Goal: Information Seeking & Learning: Learn about a topic

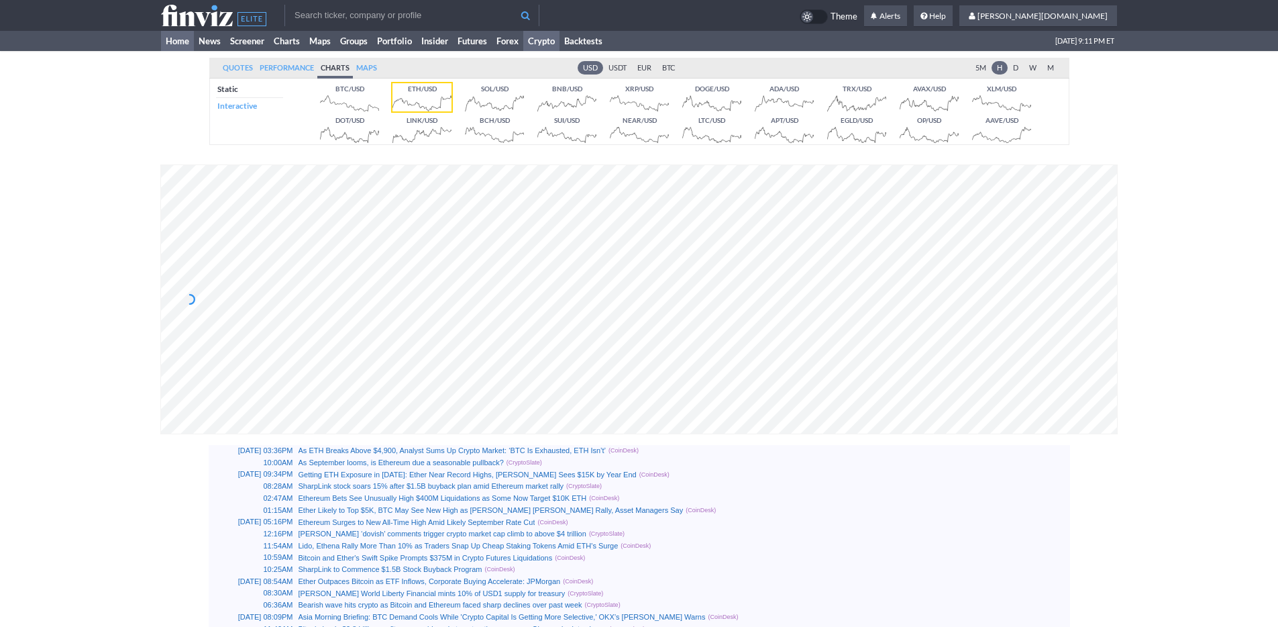
click at [179, 42] on link "Home" at bounding box center [177, 41] width 33 height 20
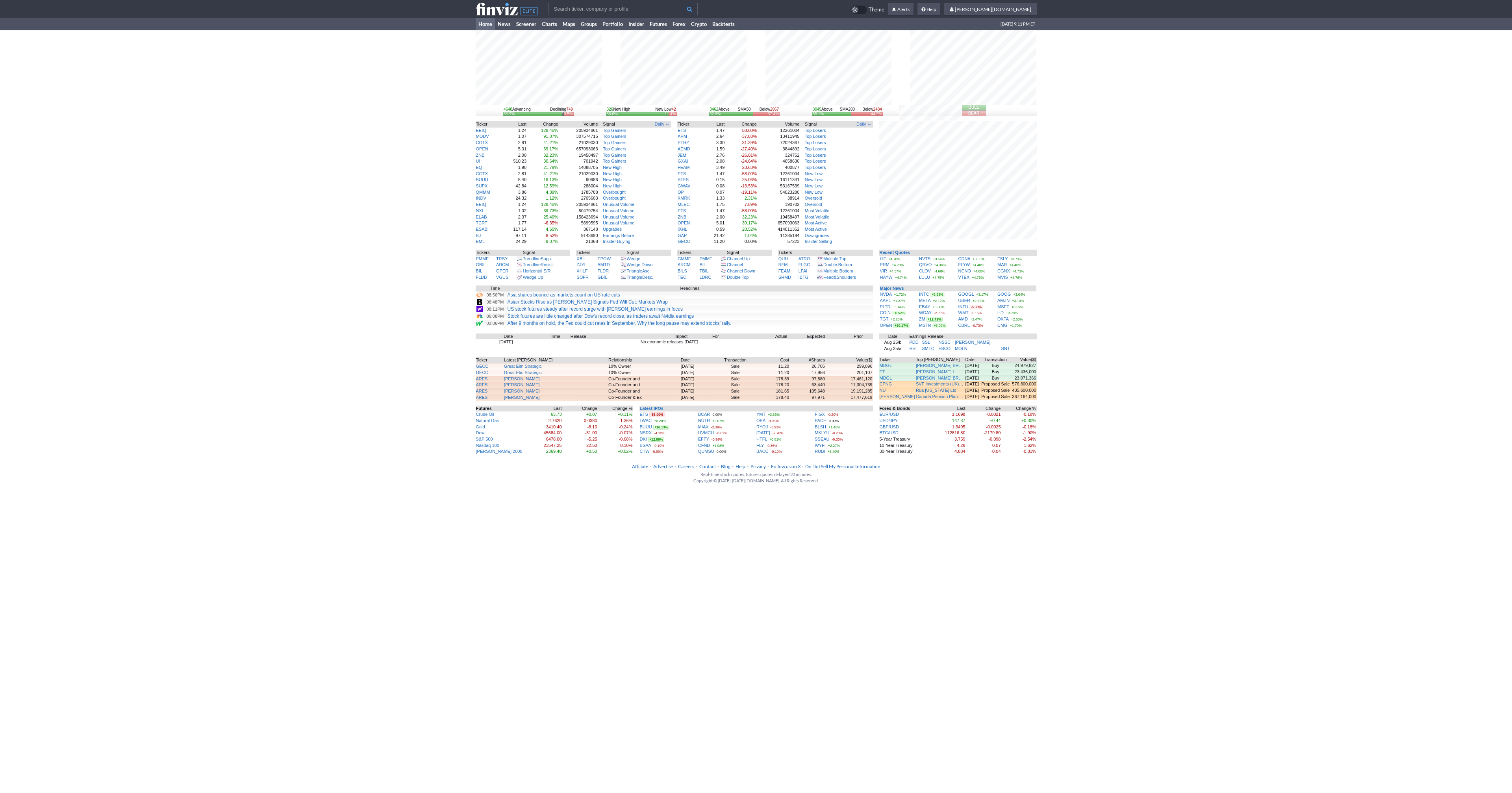
click at [480, 25] on link "Home" at bounding box center [485, 24] width 19 height 12
click at [1160, 303] on div "4648 Advancing Declining 749 83.9% 13.5% 326 New High New Low 42 88.6% 11.4% 34…" at bounding box center [756, 242] width 1512 height 425
click at [1002, 257] on link "FSLY" at bounding box center [1003, 259] width 11 height 5
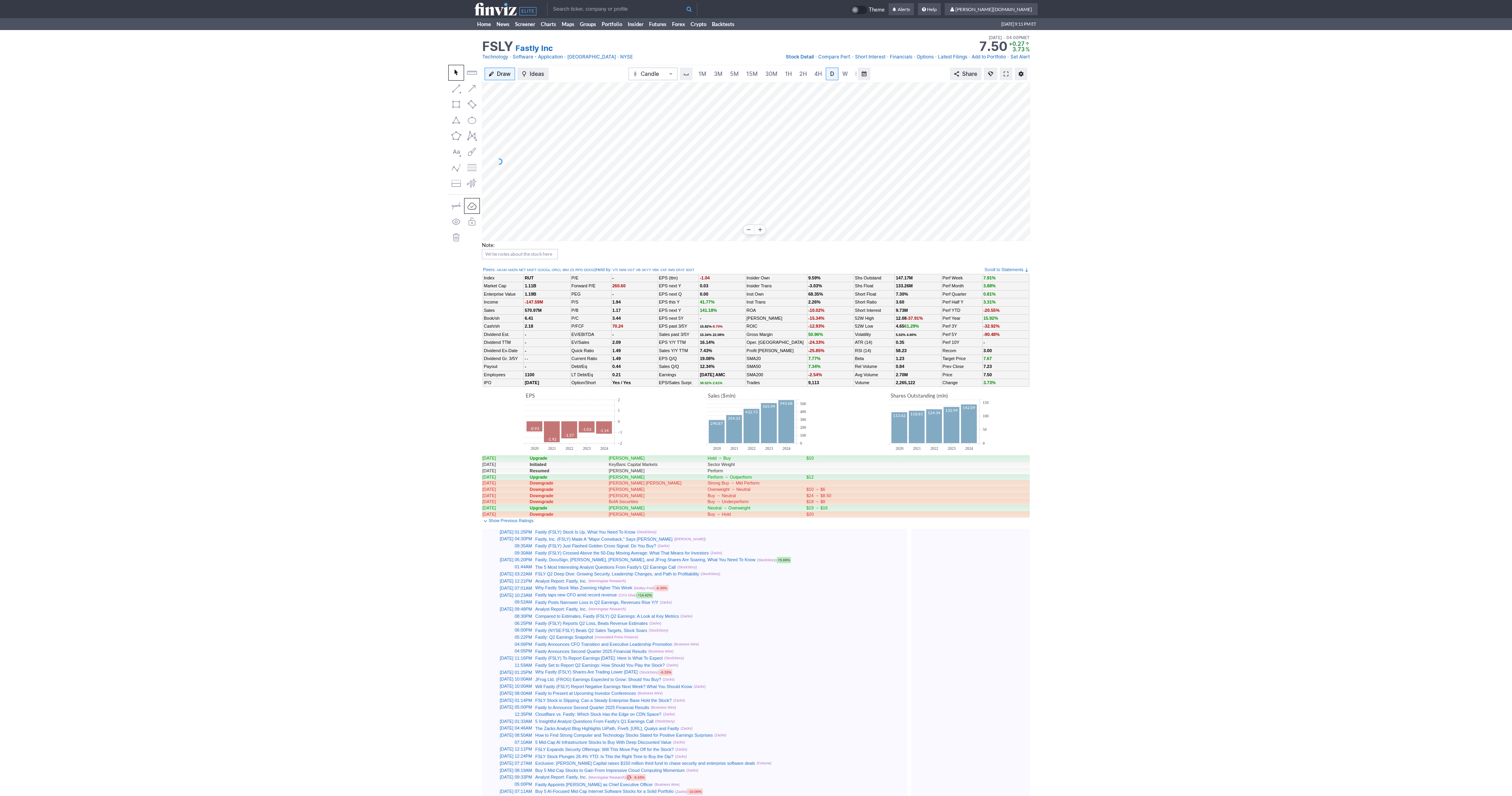
scroll to position [0, 8]
click at [1007, 74] on span at bounding box center [1006, 74] width 5 height 6
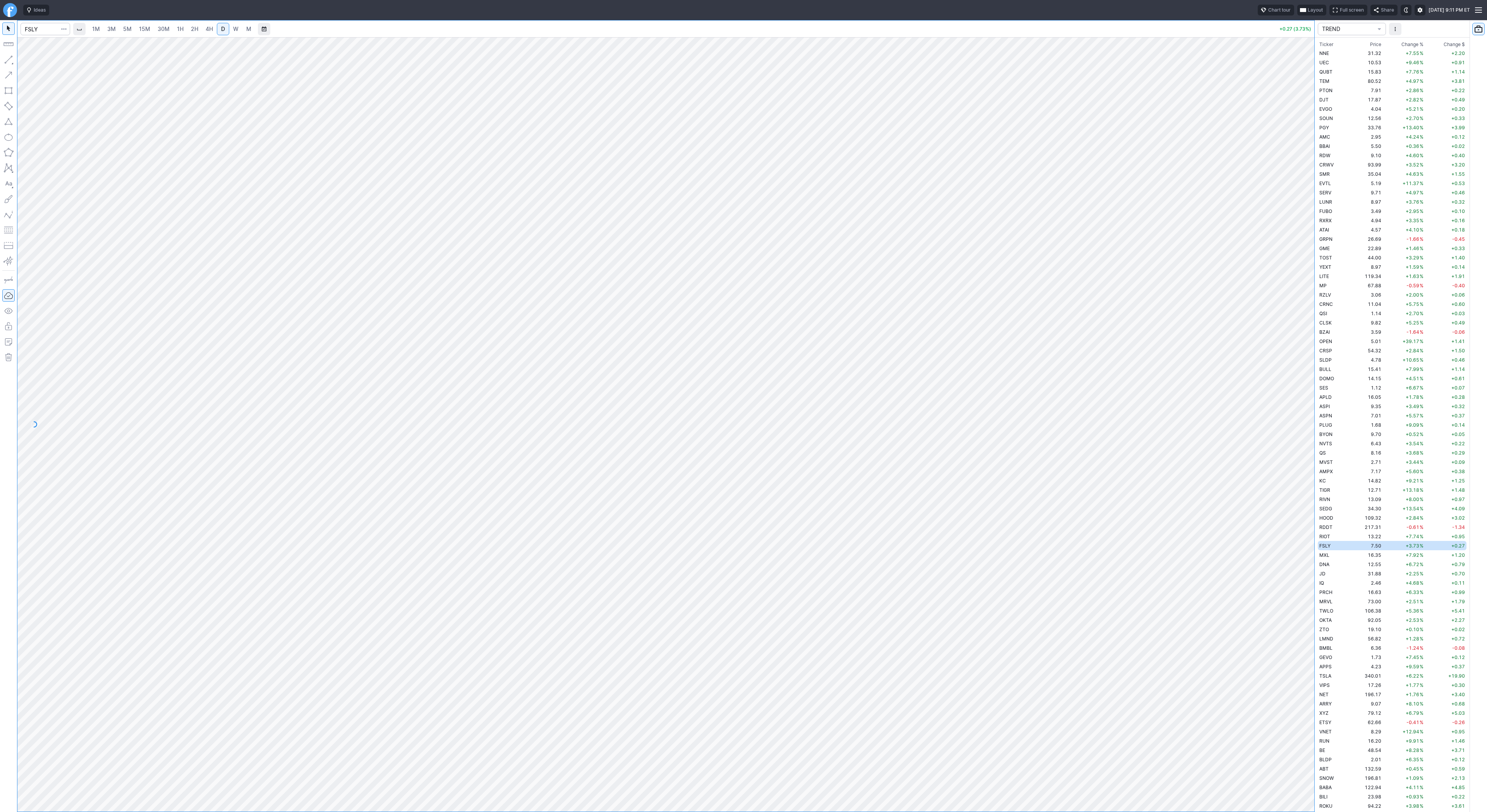
scroll to position [530, 0]
click at [1359, 28] on span "TREND" at bounding box center [1348, 29] width 52 height 8
click at [1411, 43] on div at bounding box center [744, 406] width 1487 height 812
click at [1413, 40] on span "Change %" at bounding box center [1413, 41] width 22 height 8
click at [1413, 39] on span "Change %" at bounding box center [1413, 41] width 22 height 8
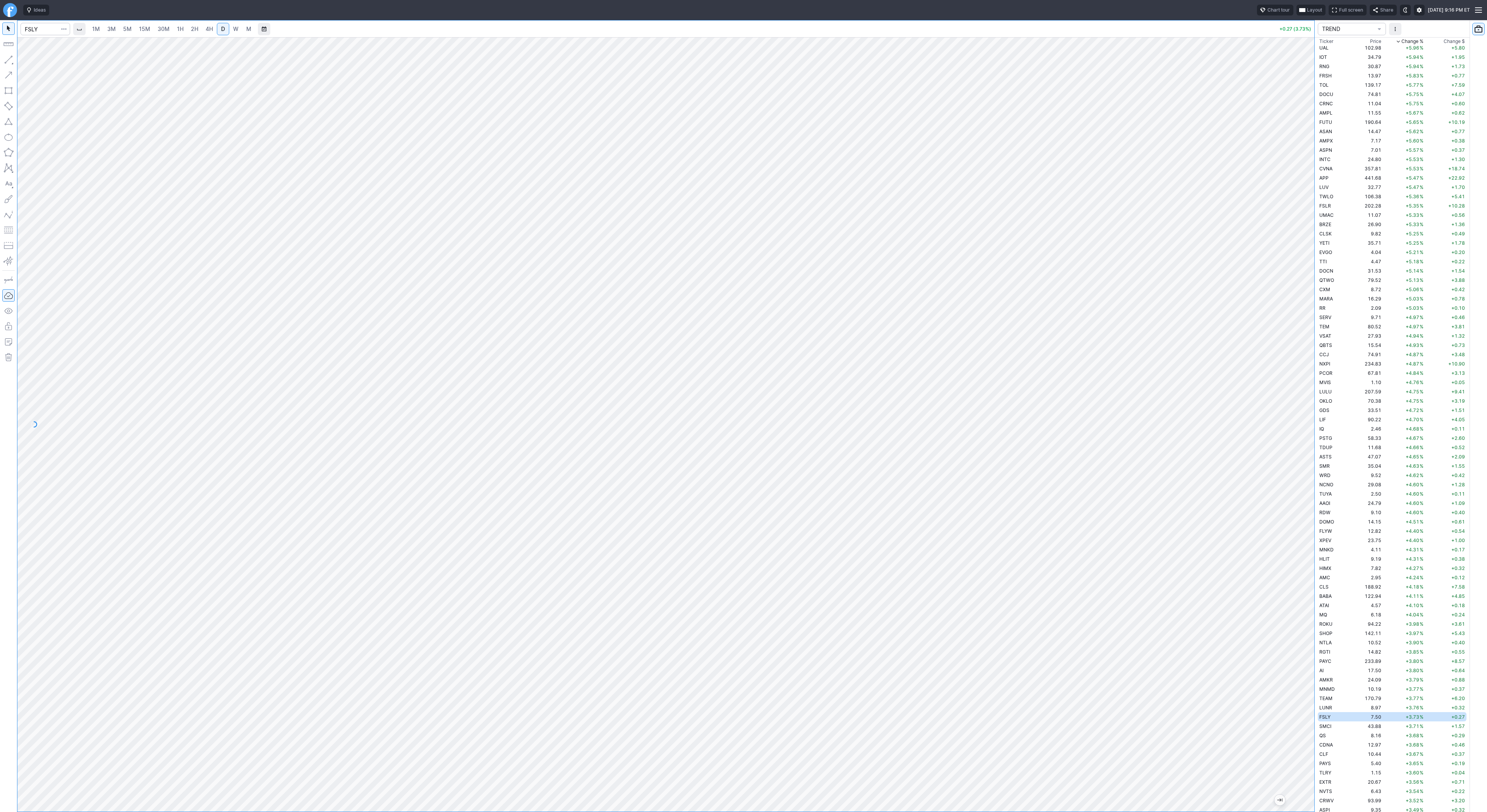
scroll to position [0, 0]
click at [1339, 55] on td "OPEN" at bounding box center [1333, 53] width 31 height 9
click at [238, 29] on link "W" at bounding box center [236, 29] width 12 height 12
drag, startPoint x: 1304, startPoint y: 547, endPoint x: 1306, endPoint y: 540, distance: 7.3
click at [1305, 541] on div at bounding box center [1306, 422] width 16 height 755
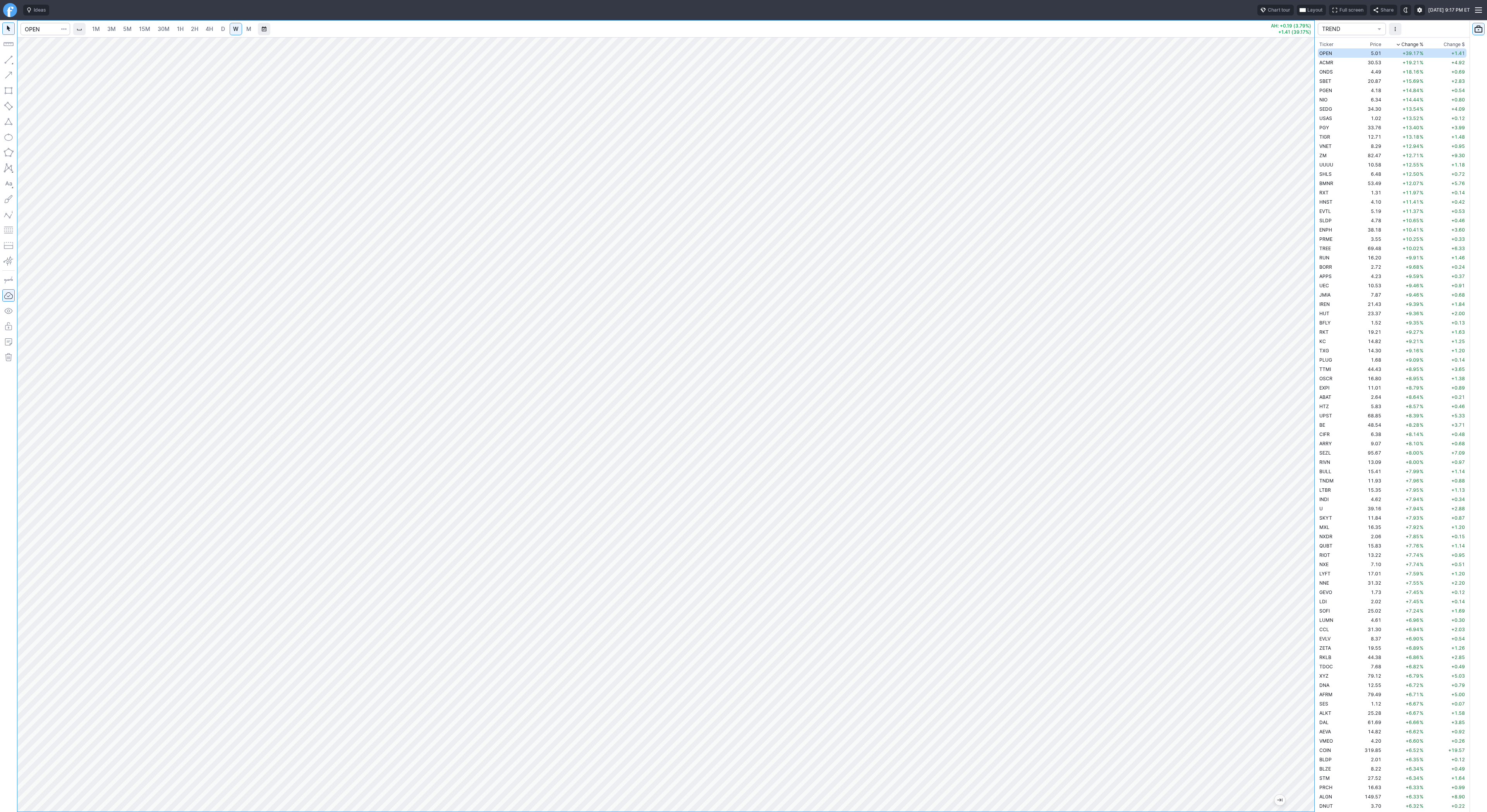
click at [1289, 379] on div at bounding box center [666, 424] width 1297 height 774
click at [31, 61] on span "Line" at bounding box center [45, 61] width 31 height 8
drag, startPoint x: 32, startPoint y: 61, endPoint x: 57, endPoint y: 85, distance: 34.7
click at [36, 66] on div "Line Vertical line Horizontal line Curve" at bounding box center [42, 77] width 45 height 43
click at [39, 61] on span "Line" at bounding box center [45, 61] width 31 height 8
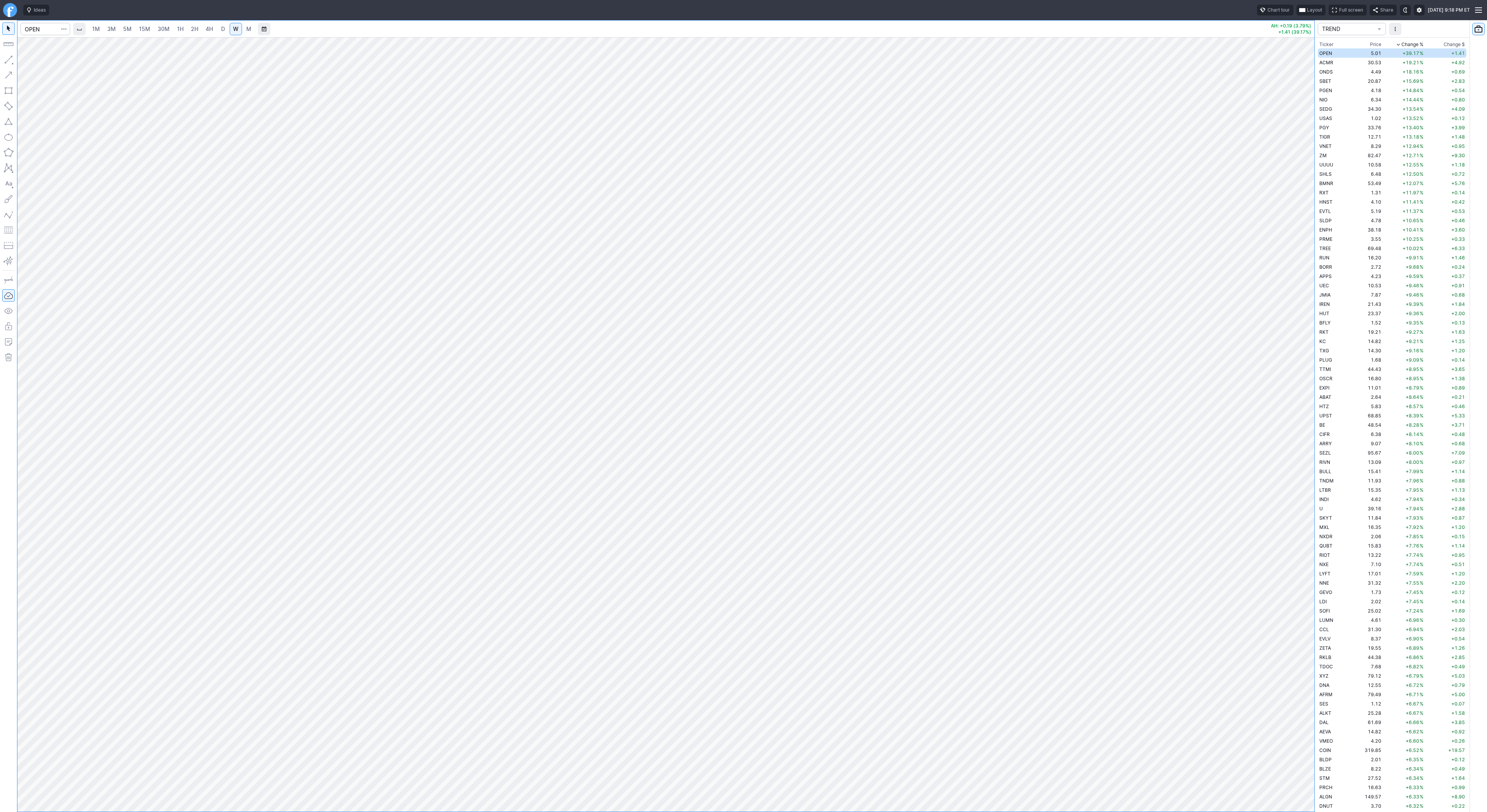
click at [5, 61] on button "button" at bounding box center [8, 59] width 12 height 12
click at [43, 60] on span "Line" at bounding box center [45, 61] width 31 height 8
click at [27, 59] on span "button" at bounding box center [25, 61] width 5 height 11
click at [1327, 61] on span "ACMR" at bounding box center [1327, 62] width 14 height 6
drag, startPoint x: 31, startPoint y: 61, endPoint x: 43, endPoint y: 83, distance: 25.1
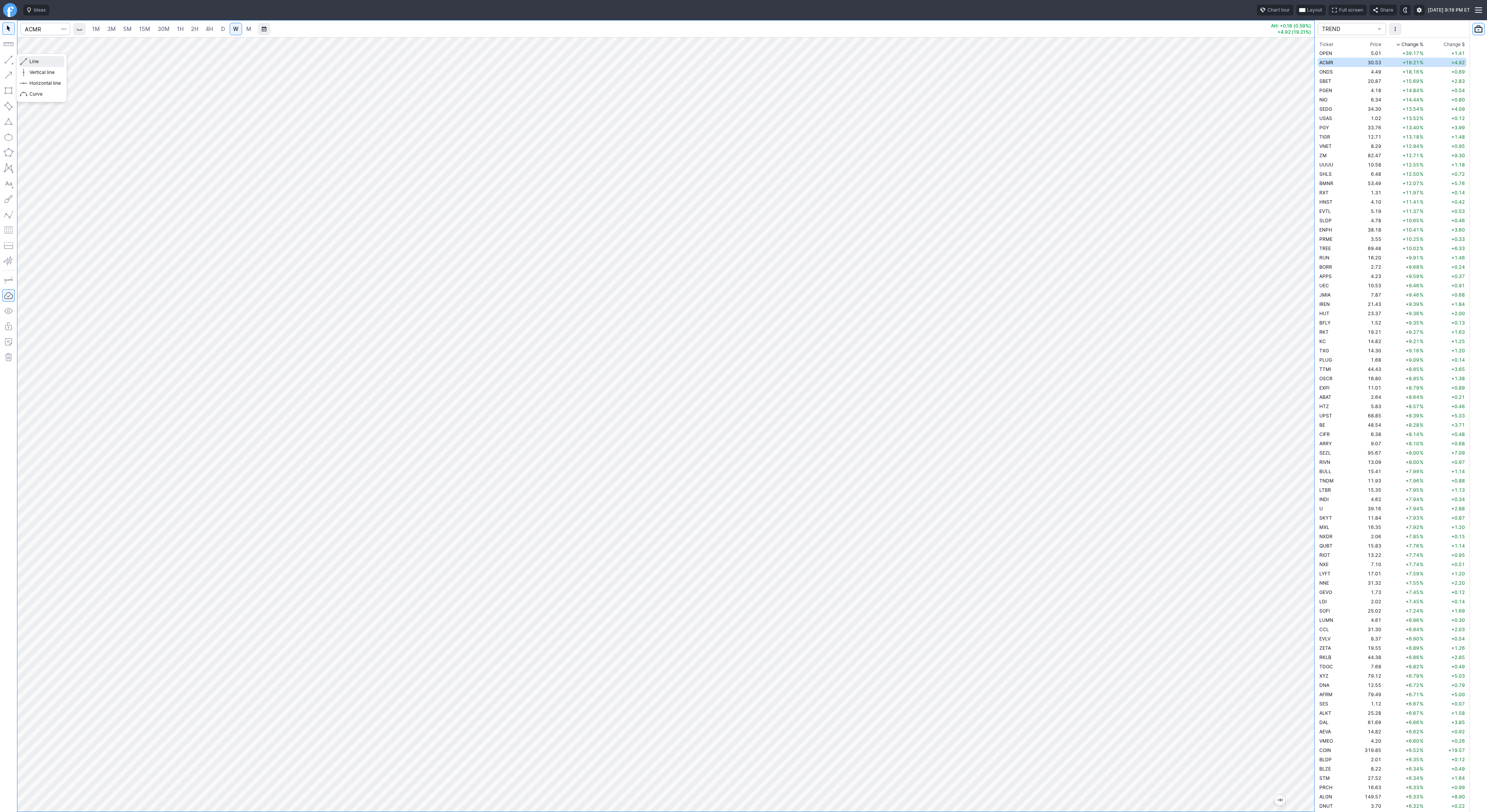
click at [31, 64] on span "Line" at bounding box center [45, 61] width 31 height 8
click at [32, 62] on span "Line" at bounding box center [45, 61] width 31 height 8
click at [41, 61] on span "Line" at bounding box center [45, 61] width 31 height 8
drag, startPoint x: 35, startPoint y: 63, endPoint x: 57, endPoint y: 87, distance: 32.6
click at [35, 63] on span "Line" at bounding box center [45, 61] width 31 height 8
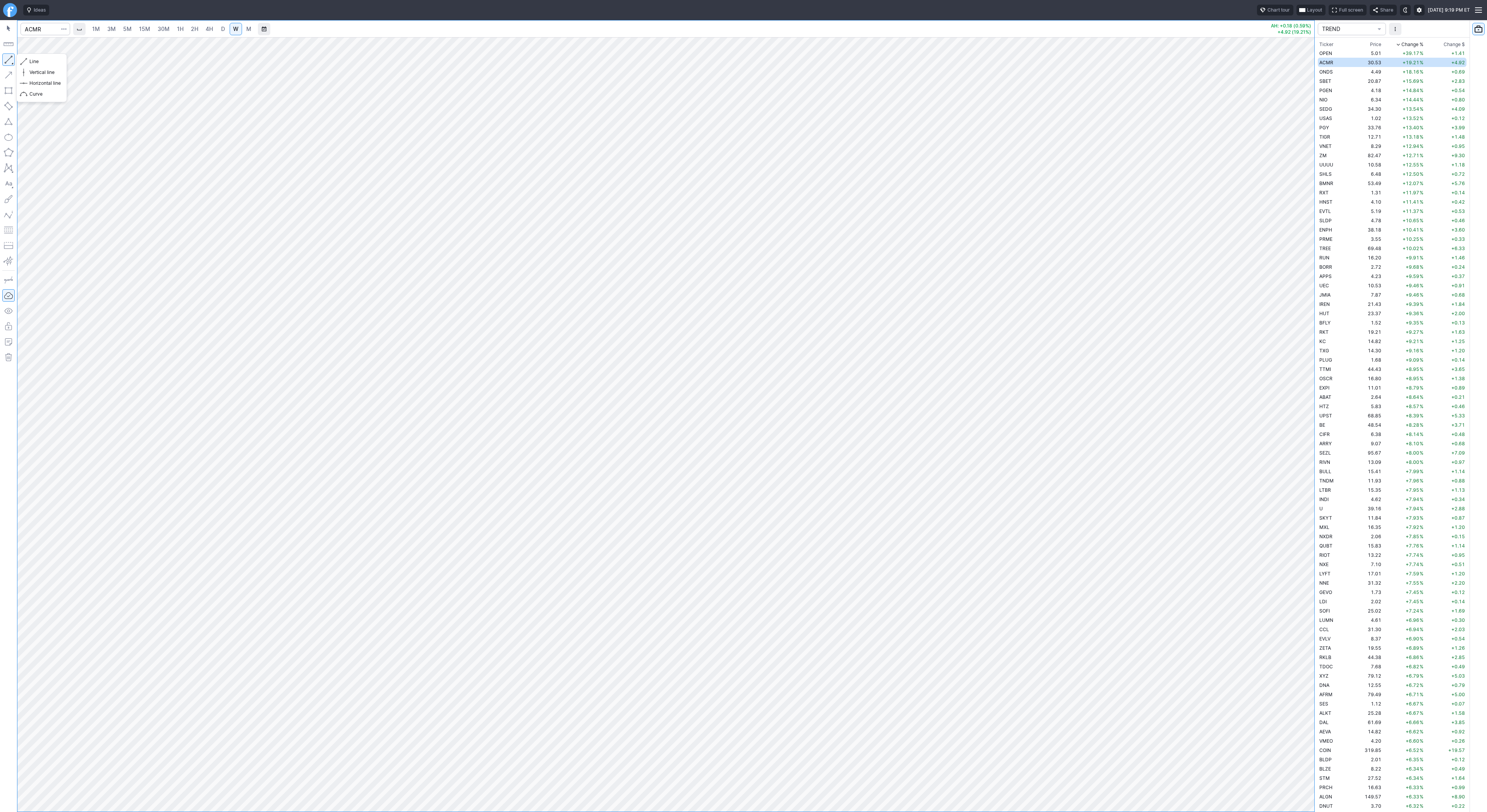
drag, startPoint x: 11, startPoint y: 57, endPoint x: 27, endPoint y: 87, distance: 34.0
click at [11, 57] on button "button" at bounding box center [8, 59] width 12 height 12
click at [10, 58] on button "button" at bounding box center [8, 59] width 12 height 12
click at [28, 60] on button "Line" at bounding box center [42, 61] width 45 height 11
click at [27, 62] on span "button" at bounding box center [25, 61] width 5 height 11
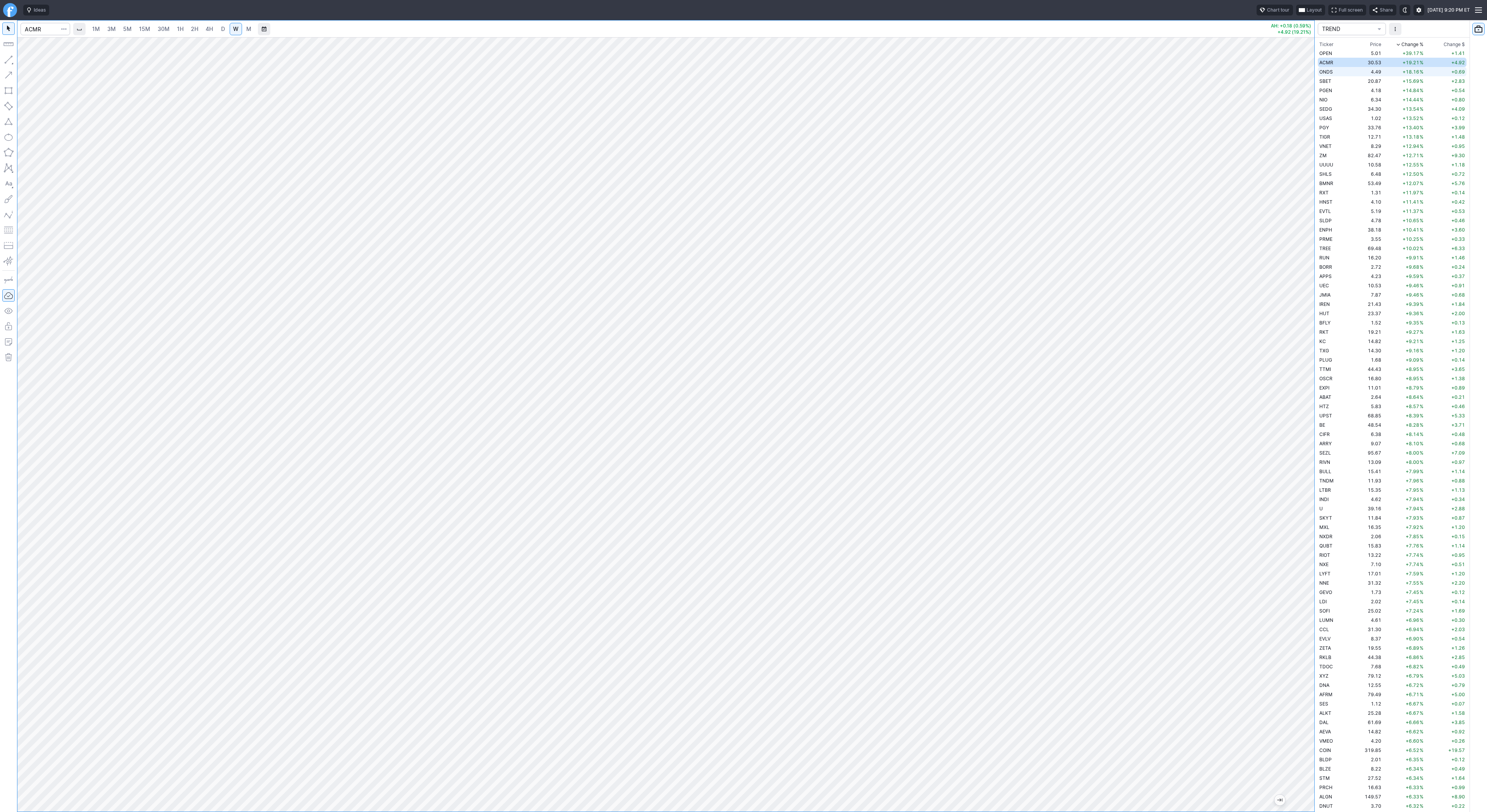
click at [1326, 74] on span "ONDS" at bounding box center [1326, 72] width 13 height 6
click at [5, 60] on button "button" at bounding box center [8, 59] width 12 height 12
click at [32, 59] on span "Line" at bounding box center [45, 61] width 31 height 8
click at [1325, 81] on span "SBET" at bounding box center [1325, 81] width 12 height 6
click at [11, 57] on button "button" at bounding box center [8, 59] width 12 height 12
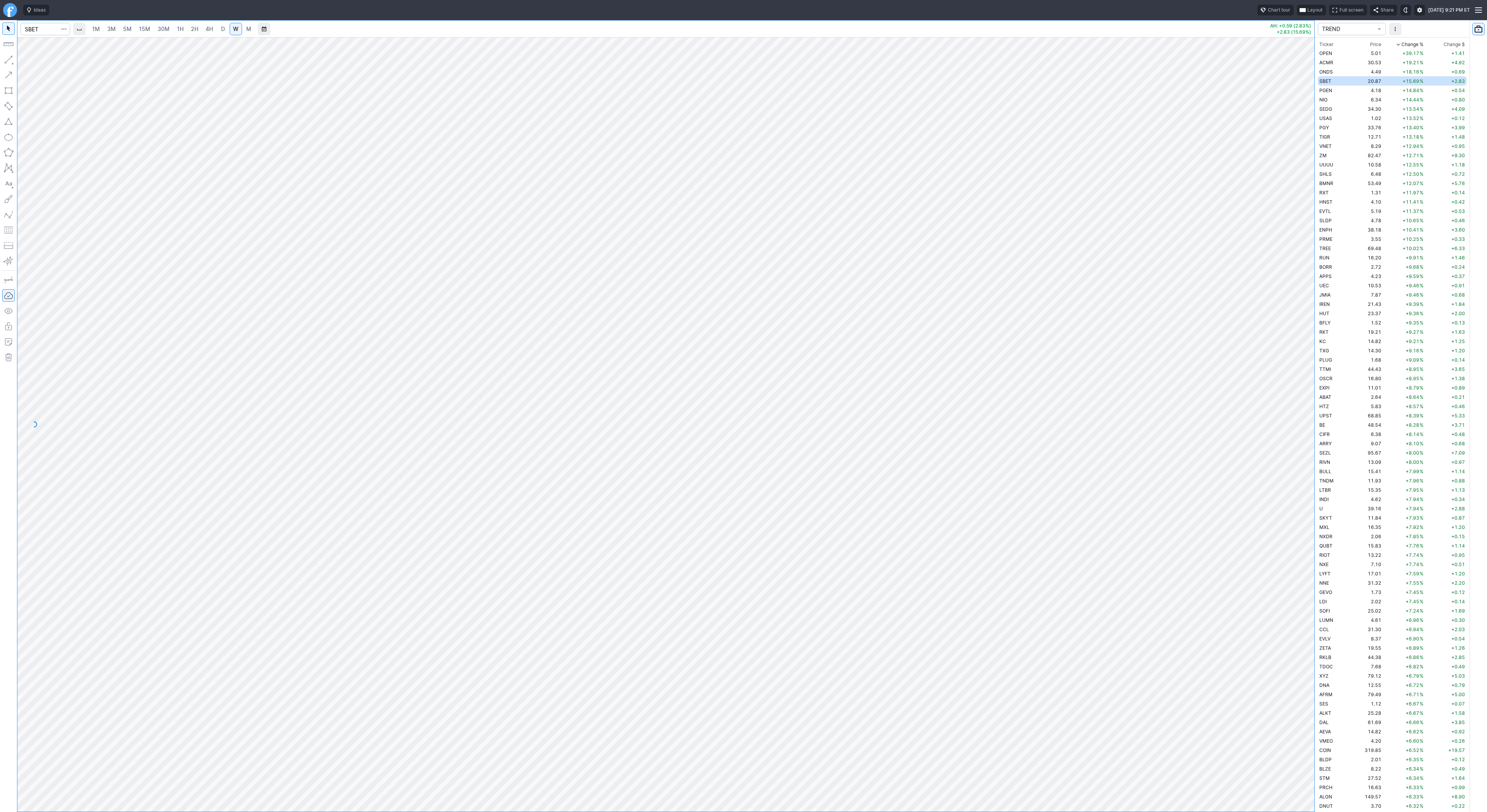
click at [8, 62] on button "button" at bounding box center [8, 59] width 12 height 12
click at [11, 59] on button "button" at bounding box center [8, 59] width 12 height 12
drag, startPoint x: 11, startPoint y: 59, endPoint x: 20, endPoint y: 85, distance: 27.5
click at [11, 63] on button "button" at bounding box center [8, 59] width 12 height 12
click at [38, 64] on span "Line" at bounding box center [45, 61] width 31 height 8
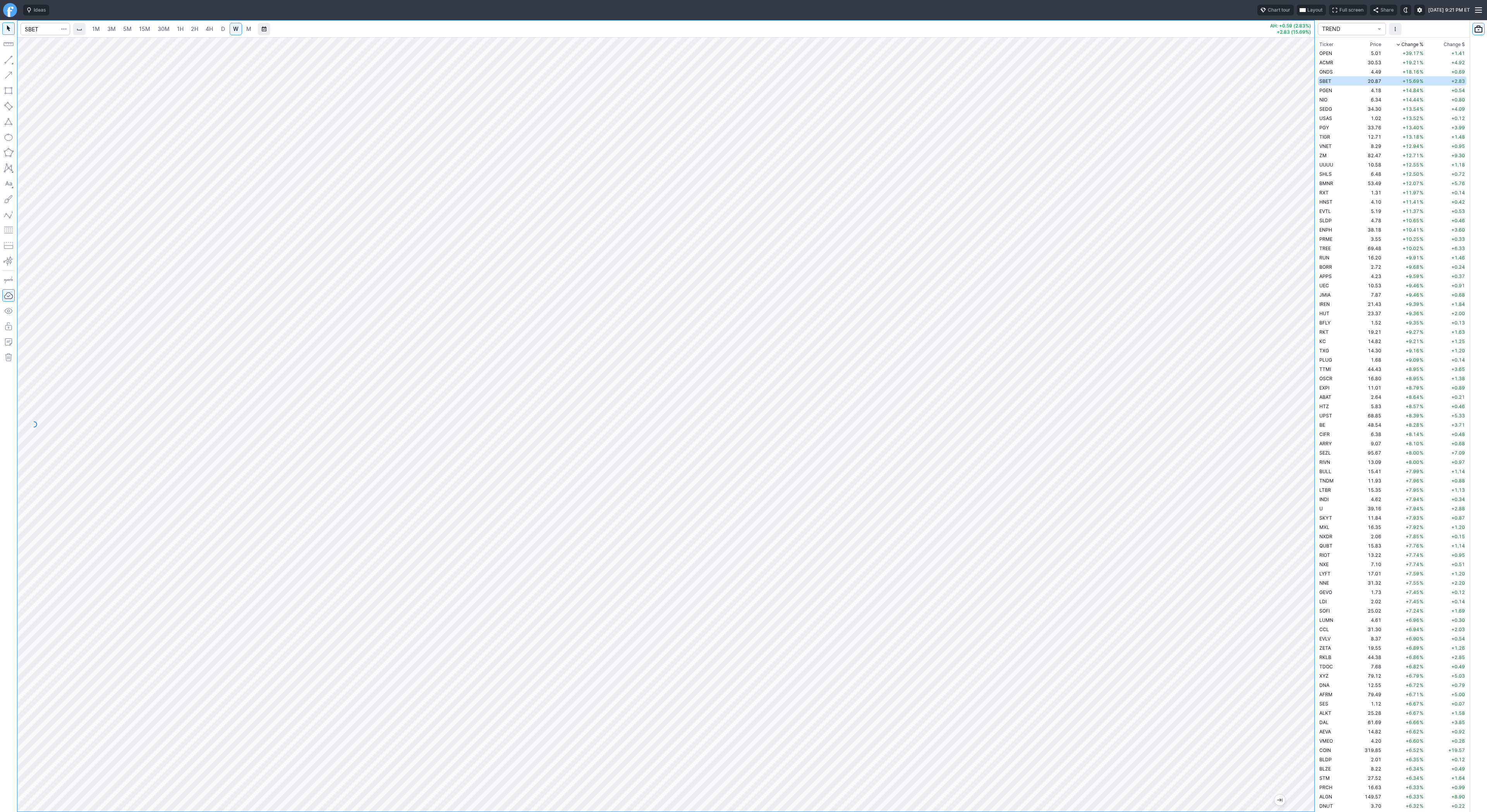
click at [226, 30] on link "D" at bounding box center [223, 29] width 12 height 12
click at [42, 61] on span "Line" at bounding box center [45, 61] width 31 height 8
drag, startPoint x: 10, startPoint y: 59, endPoint x: 55, endPoint y: 99, distance: 60.2
click at [10, 59] on button "button" at bounding box center [8, 59] width 12 height 12
click at [9, 62] on button "button" at bounding box center [8, 59] width 12 height 12
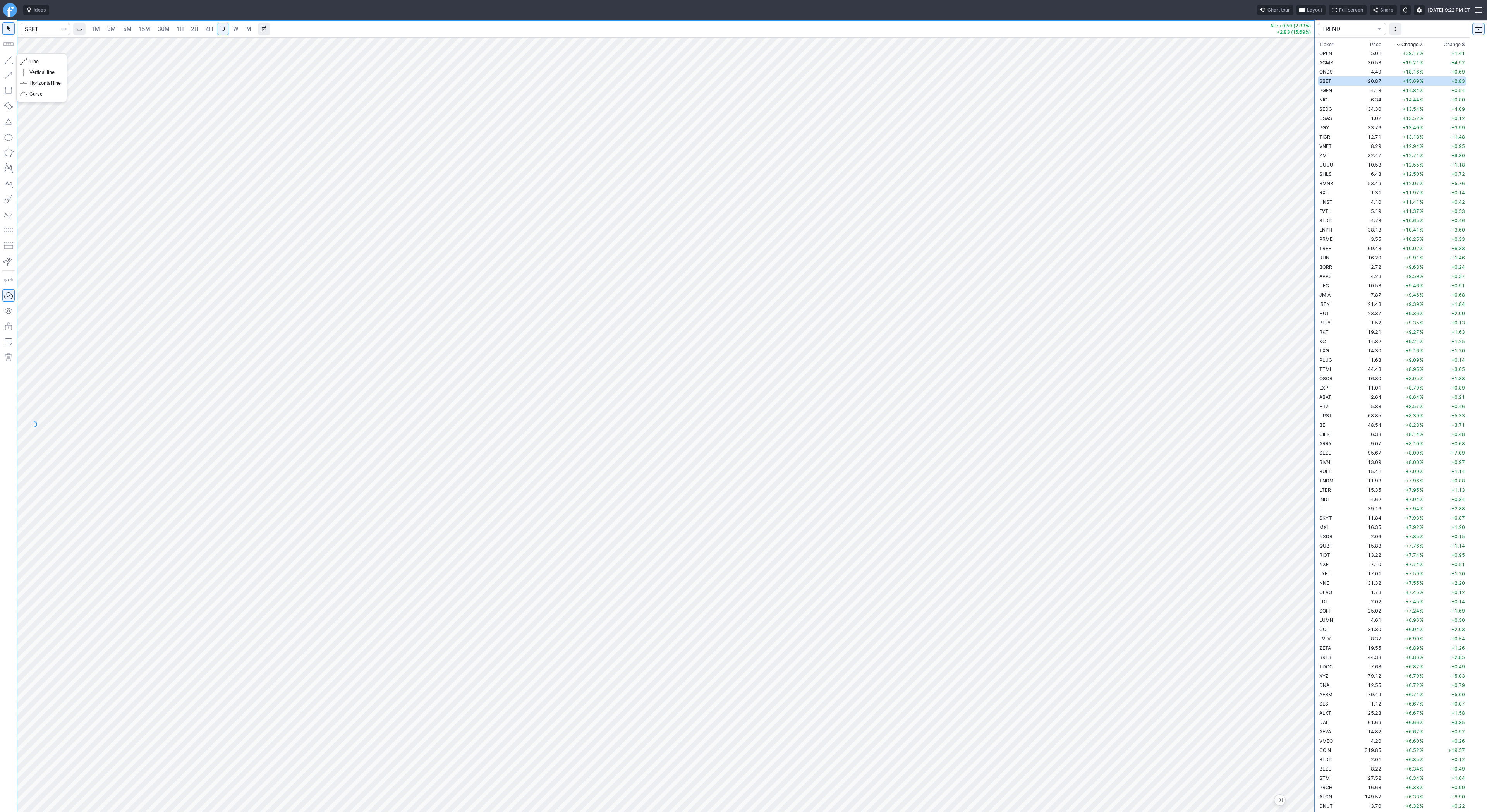
drag, startPoint x: 11, startPoint y: 58, endPoint x: 32, endPoint y: 87, distance: 35.8
click at [11, 59] on button "button" at bounding box center [8, 59] width 12 height 12
drag, startPoint x: 5, startPoint y: 62, endPoint x: 42, endPoint y: 89, distance: 45.8
click at [5, 62] on button "button" at bounding box center [8, 59] width 12 height 12
click at [208, 27] on span "4H" at bounding box center [209, 28] width 8 height 6
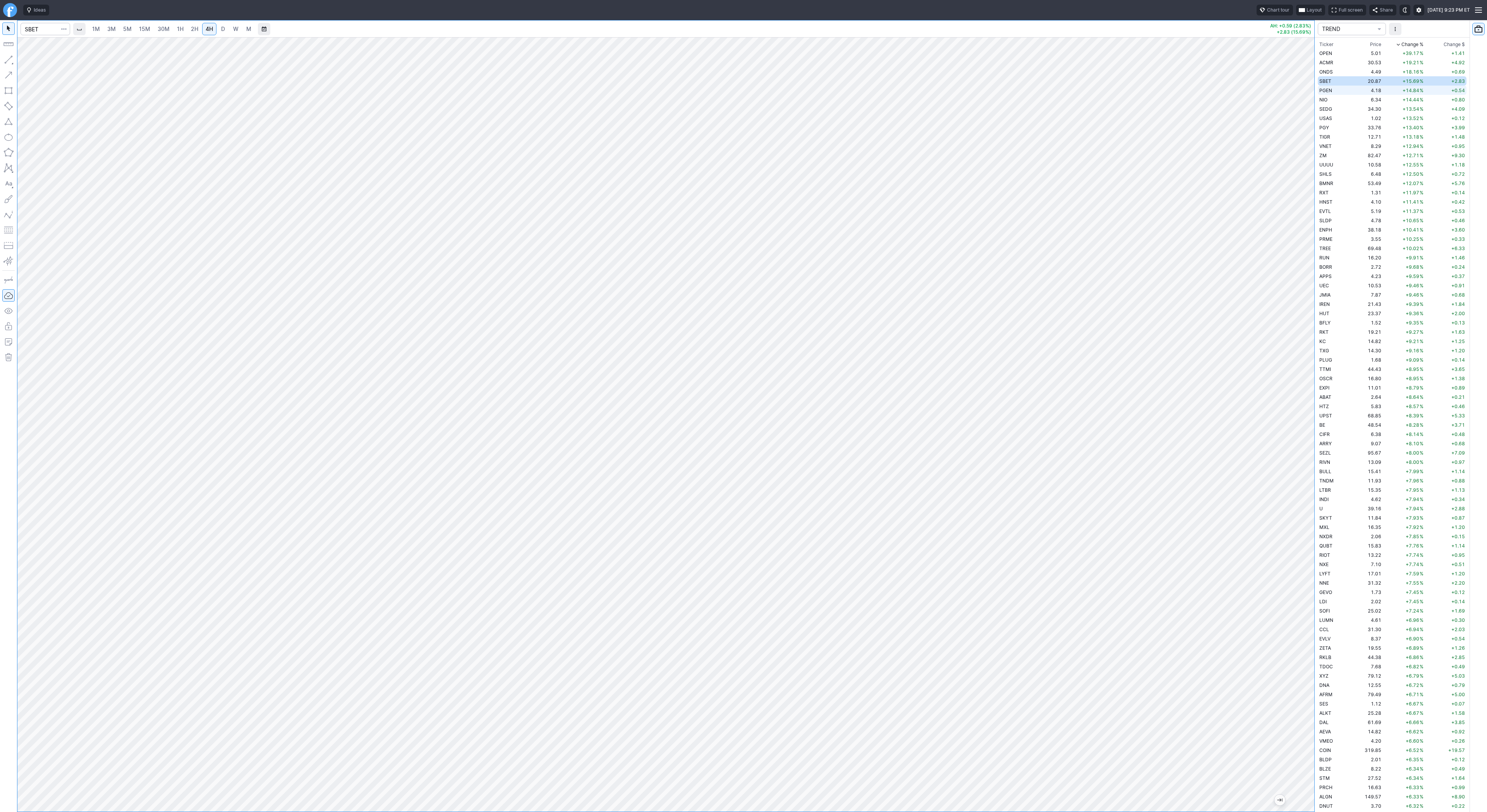
click at [1354, 90] on td "4.18" at bounding box center [1366, 90] width 34 height 9
click at [224, 29] on span "D" at bounding box center [223, 29] width 5 height 8
click at [230, 30] on link "W" at bounding box center [236, 29] width 12 height 12
drag, startPoint x: 7, startPoint y: 58, endPoint x: 13, endPoint y: 78, distance: 20.9
click at [7, 59] on button "button" at bounding box center [8, 59] width 12 height 12
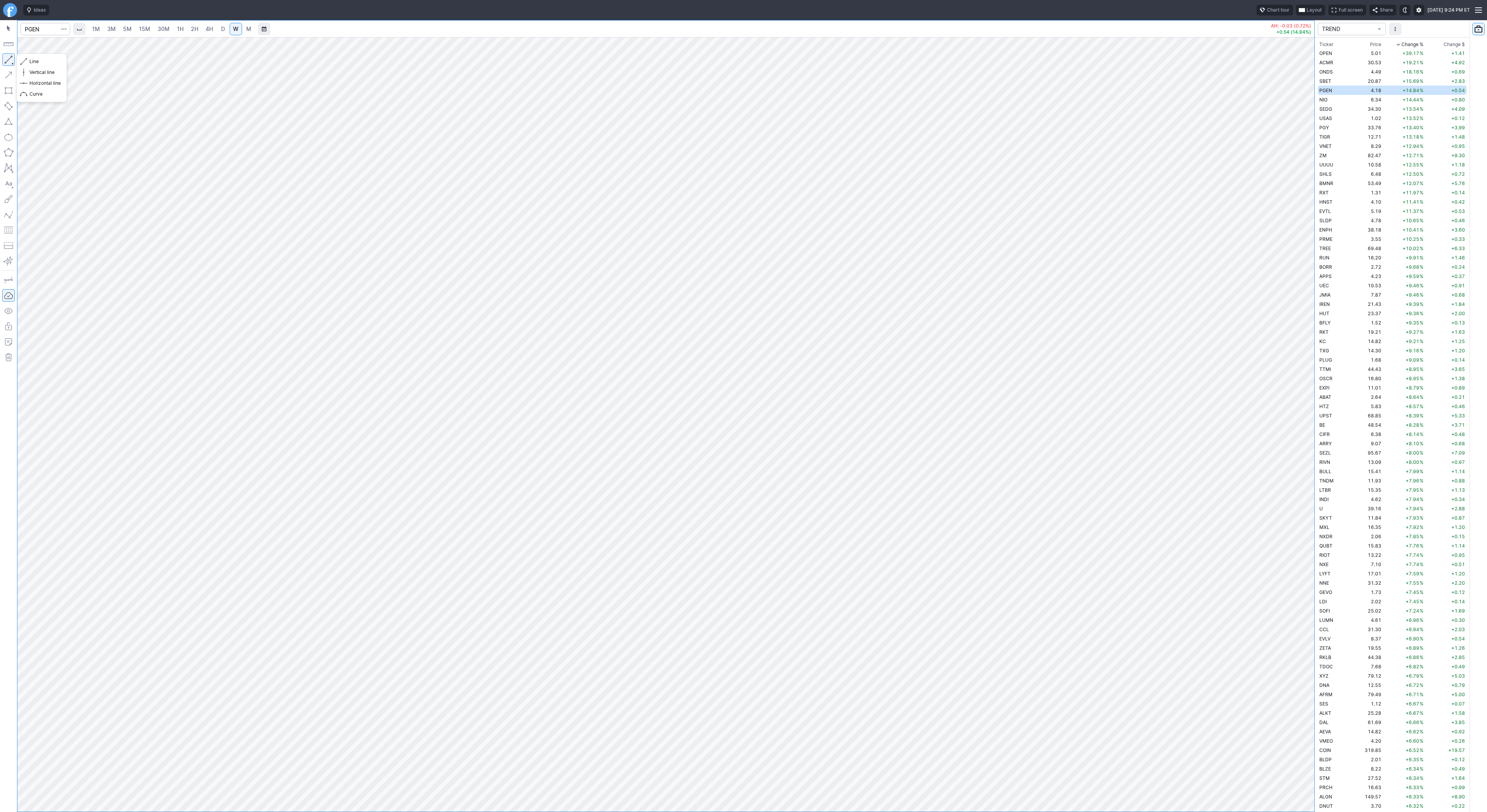
drag, startPoint x: 3, startPoint y: 55, endPoint x: 42, endPoint y: 69, distance: 41.4
click at [3, 55] on button "button" at bounding box center [8, 59] width 12 height 12
drag, startPoint x: 33, startPoint y: 59, endPoint x: 38, endPoint y: 64, distance: 7.1
click at [33, 58] on span "Line" at bounding box center [45, 61] width 31 height 8
drag, startPoint x: 33, startPoint y: 61, endPoint x: 46, endPoint y: 80, distance: 23.0
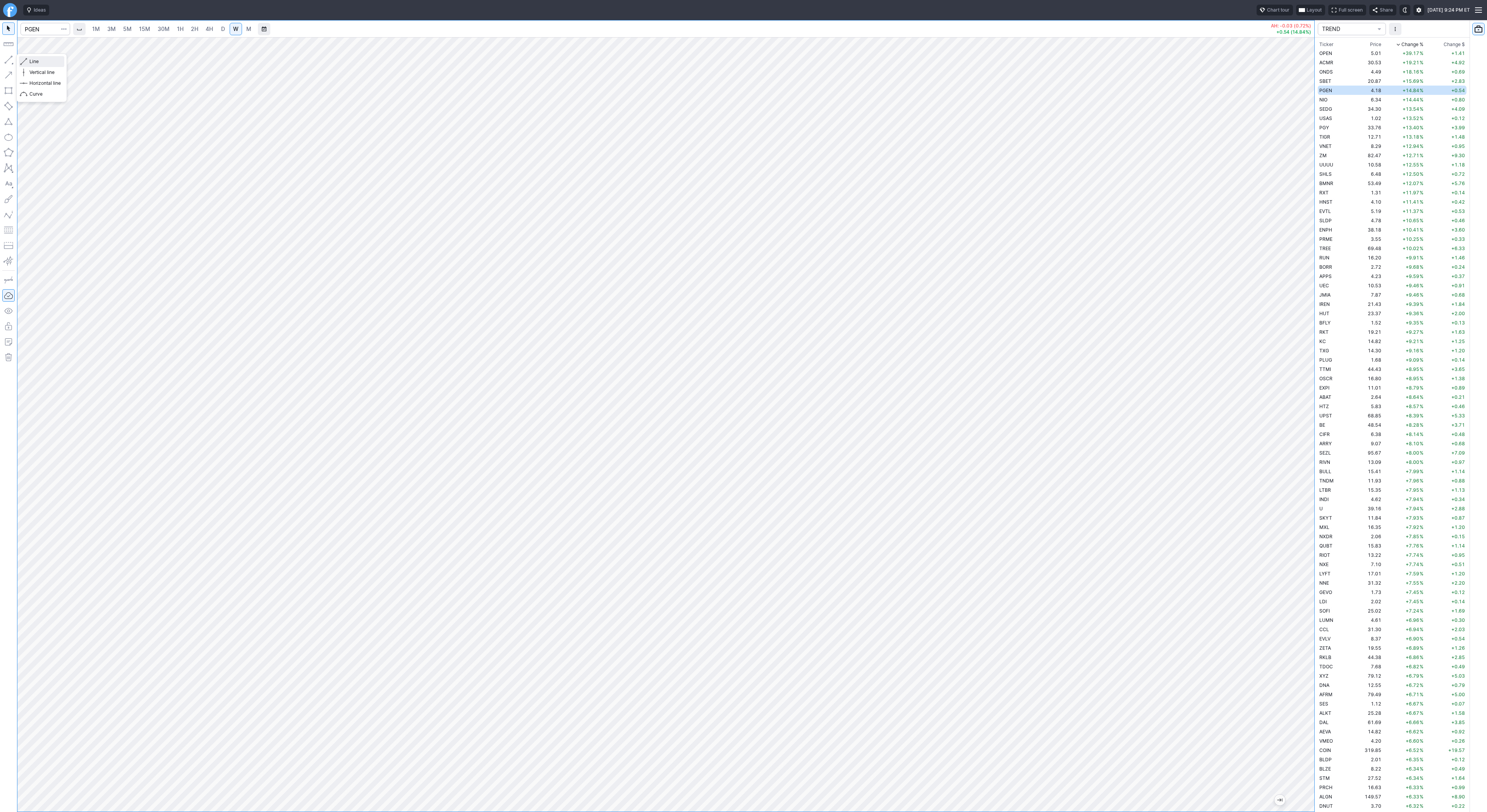
click at [35, 66] on button "Line" at bounding box center [42, 61] width 45 height 11
click at [13, 58] on button "button" at bounding box center [8, 59] width 12 height 12
click at [1330, 102] on td "NIO" at bounding box center [1333, 99] width 31 height 9
click at [221, 28] on span "D" at bounding box center [223, 28] width 4 height 6
drag, startPoint x: 1307, startPoint y: 526, endPoint x: 1303, endPoint y: 603, distance: 77.1
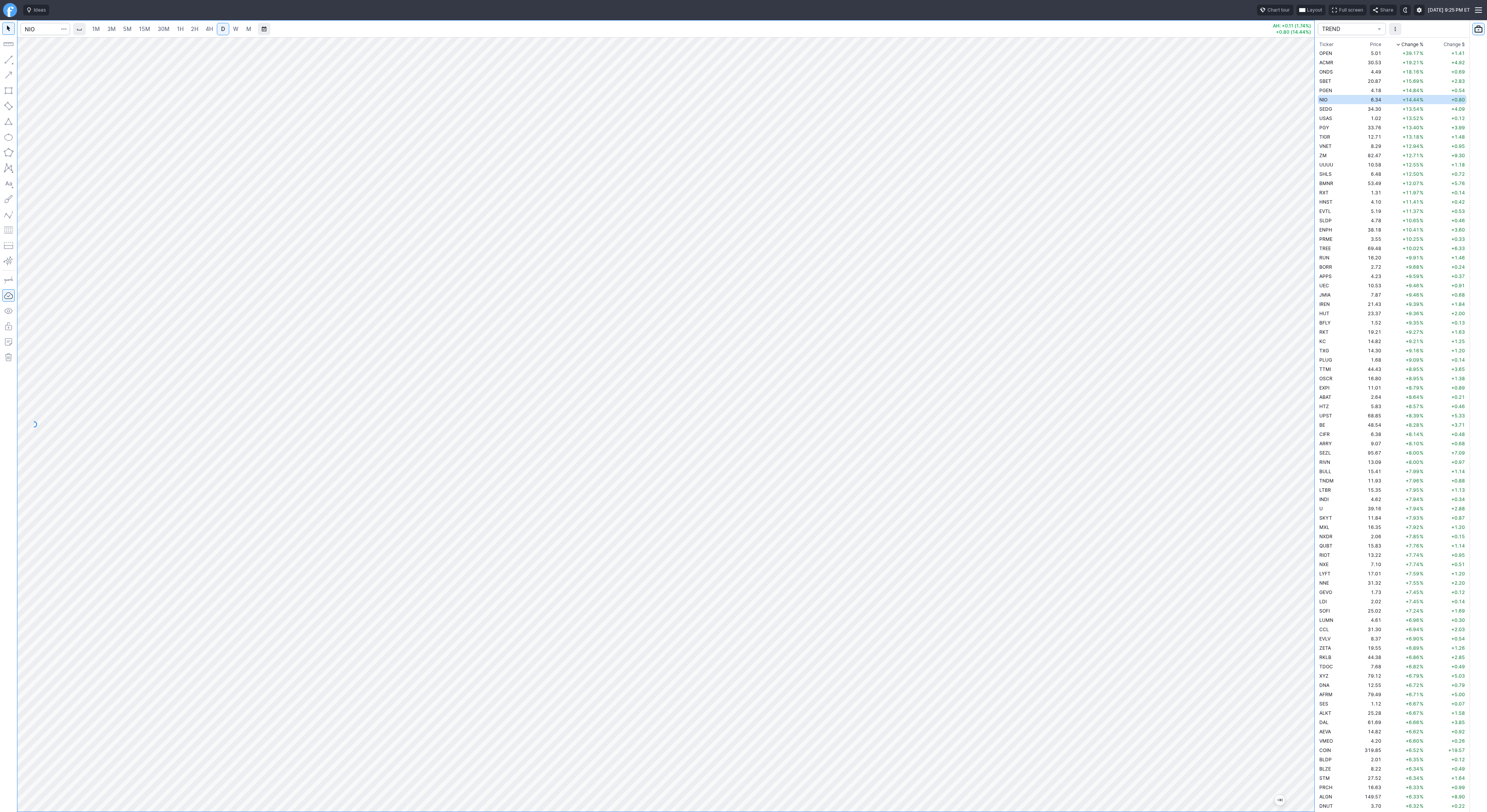
click at [1312, 608] on div at bounding box center [1306, 422] width 16 height 755
click at [4, 55] on button "button" at bounding box center [8, 59] width 12 height 12
click at [34, 61] on span "Line" at bounding box center [45, 61] width 31 height 8
click at [40, 61] on span "Line" at bounding box center [45, 61] width 31 height 8
click at [1321, 110] on span "SEDG" at bounding box center [1326, 109] width 13 height 6
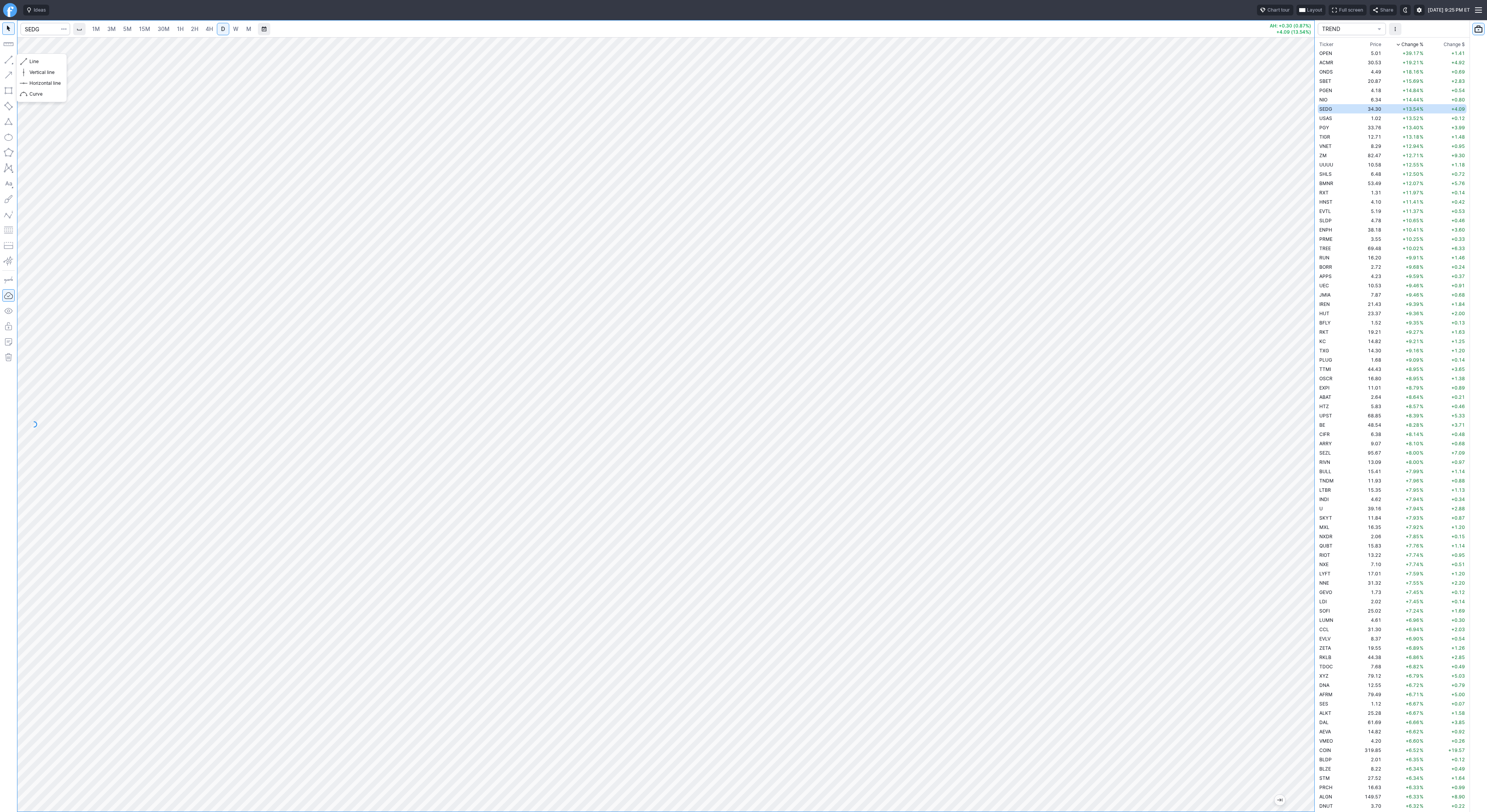
click at [10, 61] on button "button" at bounding box center [8, 59] width 12 height 12
click at [12, 57] on button "button" at bounding box center [8, 59] width 12 height 12
click at [35, 64] on span "Line" at bounding box center [45, 61] width 31 height 8
click at [1325, 119] on span "USAS" at bounding box center [1326, 118] width 13 height 6
click at [9, 56] on button "button" at bounding box center [8, 59] width 12 height 12
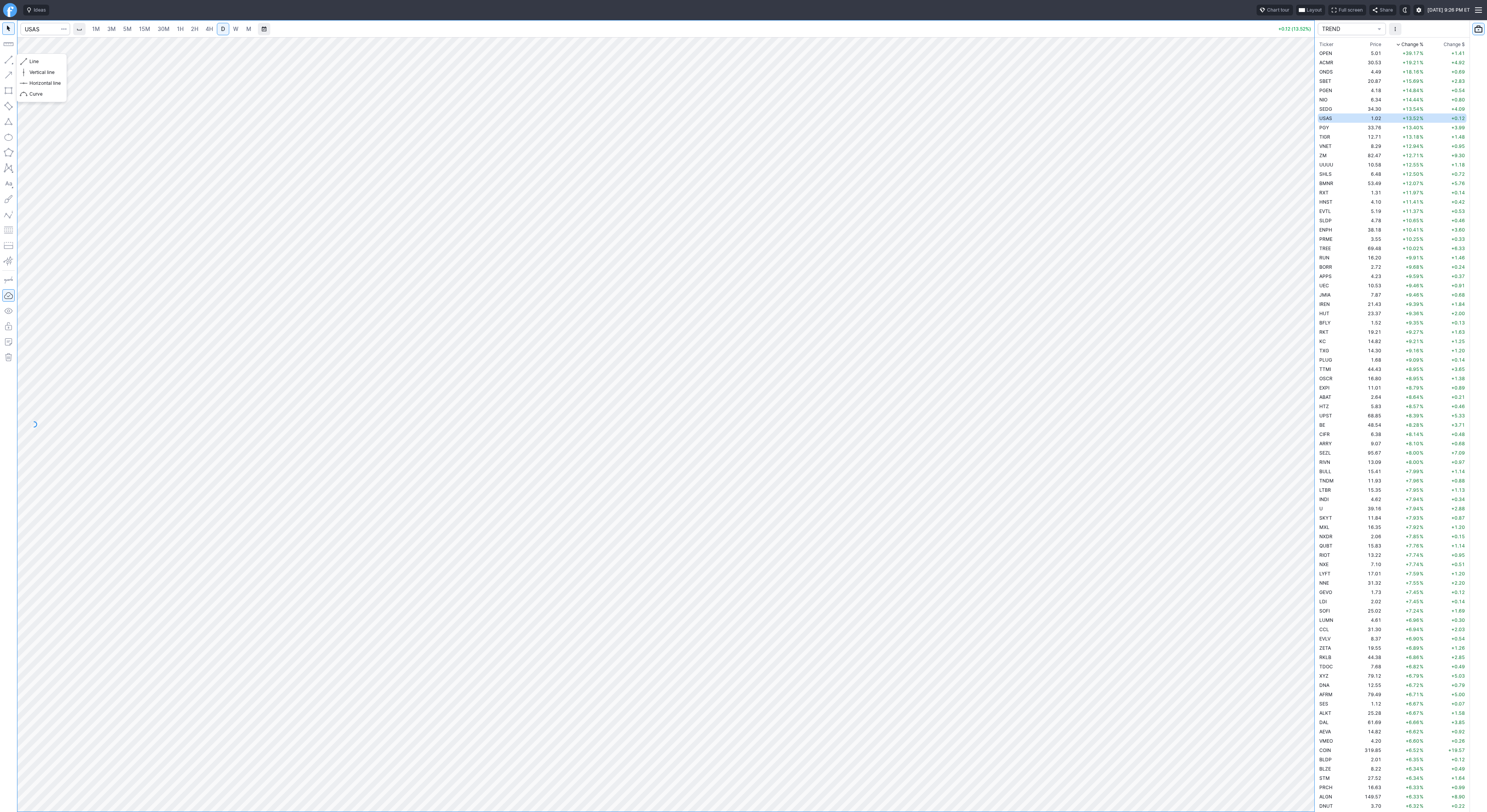
drag, startPoint x: 11, startPoint y: 57, endPoint x: 20, endPoint y: 94, distance: 38.1
click at [11, 57] on button "button" at bounding box center [8, 59] width 12 height 12
click at [8, 58] on button "button" at bounding box center [8, 59] width 12 height 12
click at [9, 59] on button "button" at bounding box center [8, 59] width 12 height 12
click at [1333, 125] on td "PGY" at bounding box center [1333, 128] width 31 height 9
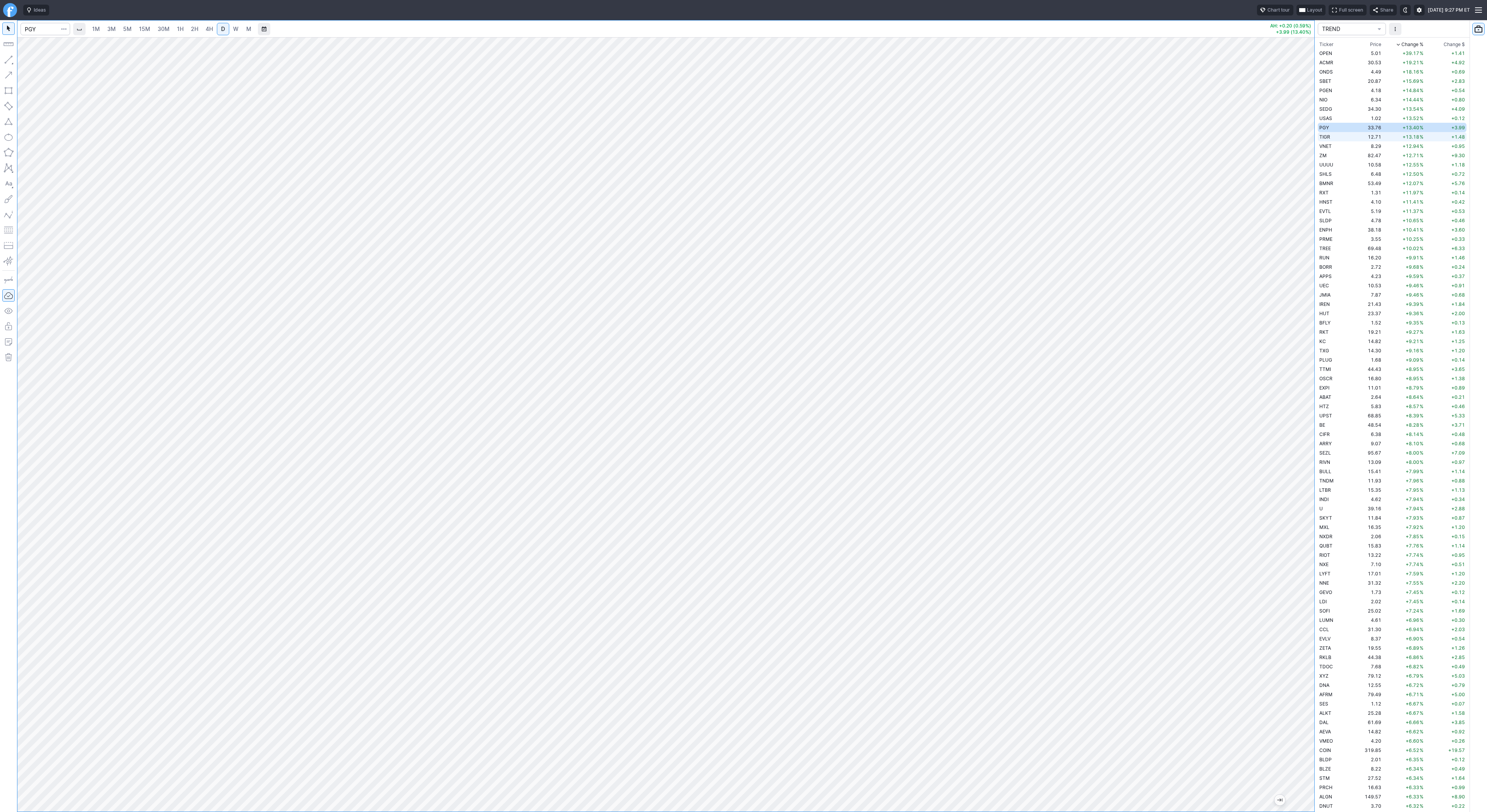
click at [1345, 136] on td "TIGR" at bounding box center [1333, 137] width 31 height 9
click at [9, 59] on button "button" at bounding box center [8, 59] width 12 height 12
drag, startPoint x: 11, startPoint y: 56, endPoint x: 27, endPoint y: 102, distance: 48.7
click at [11, 57] on button "button" at bounding box center [8, 59] width 12 height 12
click at [1301, 496] on div at bounding box center [1306, 422] width 16 height 755
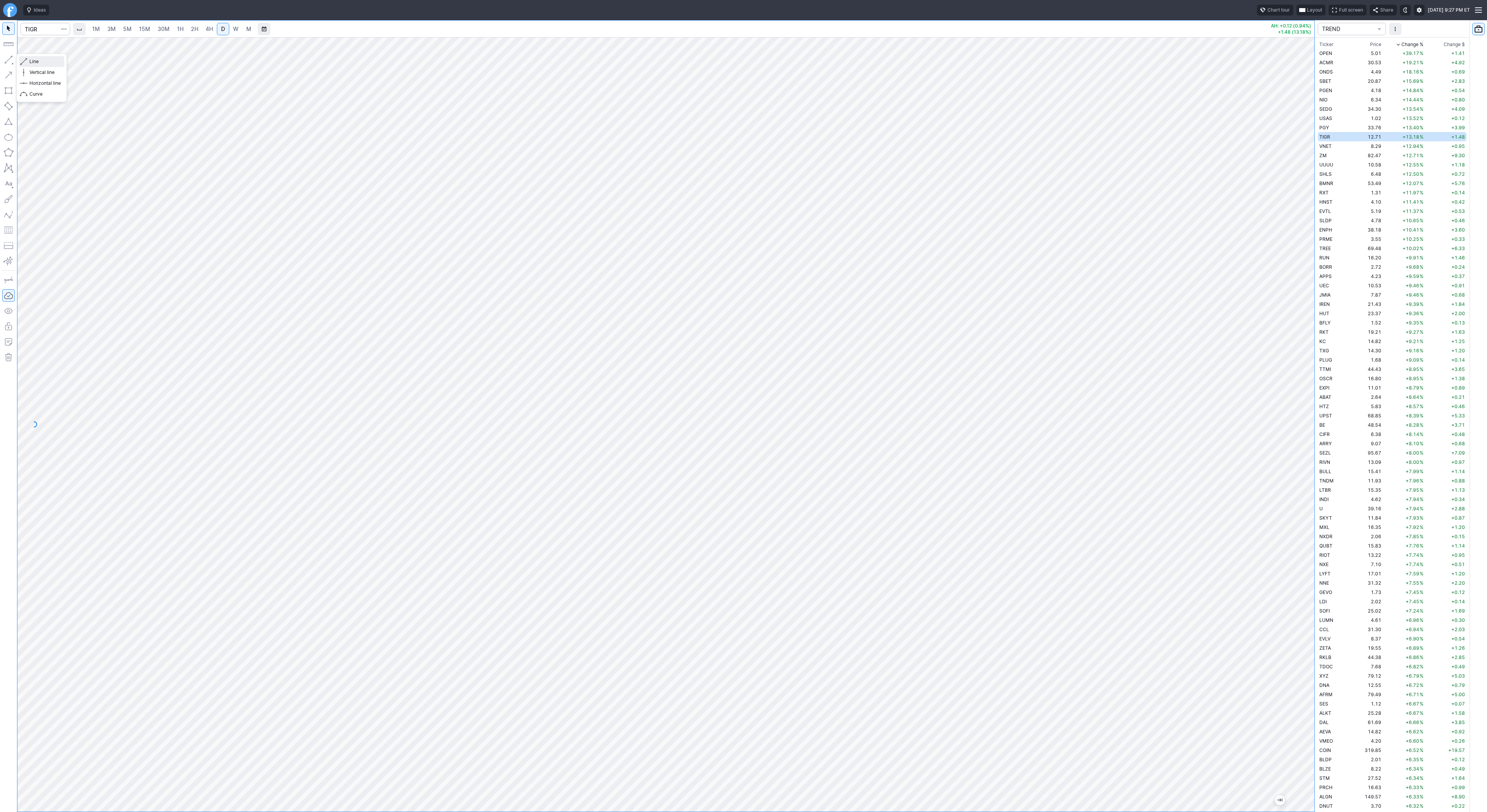
click at [35, 61] on span "Line" at bounding box center [45, 61] width 31 height 8
click at [1330, 145] on span "VNET" at bounding box center [1325, 146] width 12 height 6
click at [240, 28] on link "W" at bounding box center [236, 29] width 12 height 12
click at [13, 65] on button "button" at bounding box center [8, 59] width 12 height 12
click at [1328, 149] on td "VNET" at bounding box center [1333, 146] width 31 height 9
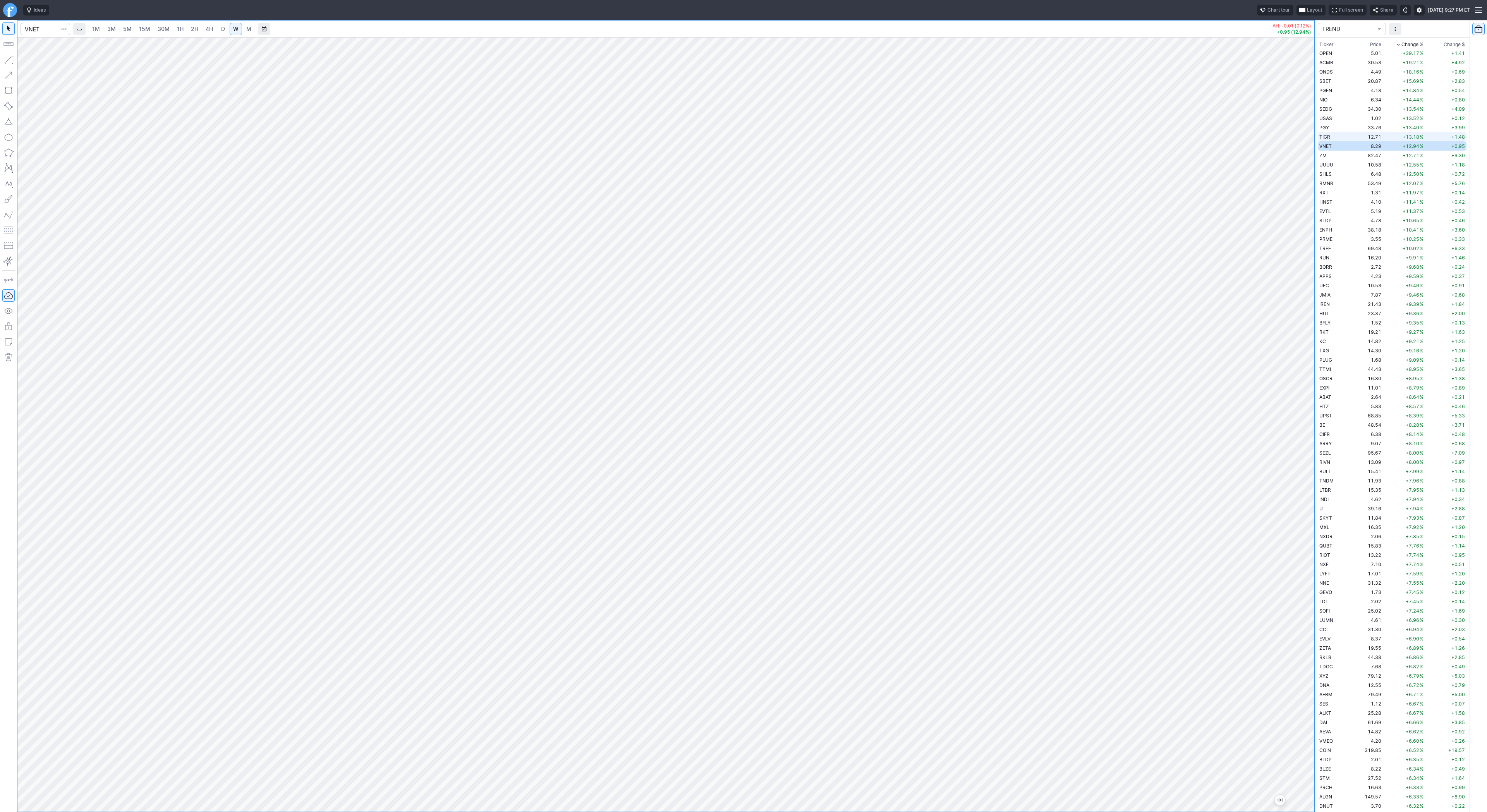
click at [1328, 137] on span "TIGR" at bounding box center [1325, 137] width 11 height 6
click at [9, 58] on button "button" at bounding box center [8, 59] width 12 height 12
drag, startPoint x: 4, startPoint y: 60, endPoint x: 17, endPoint y: 83, distance: 26.4
click at [5, 63] on button "button" at bounding box center [8, 59] width 12 height 12
click at [1340, 53] on td "OPEN" at bounding box center [1333, 53] width 31 height 9
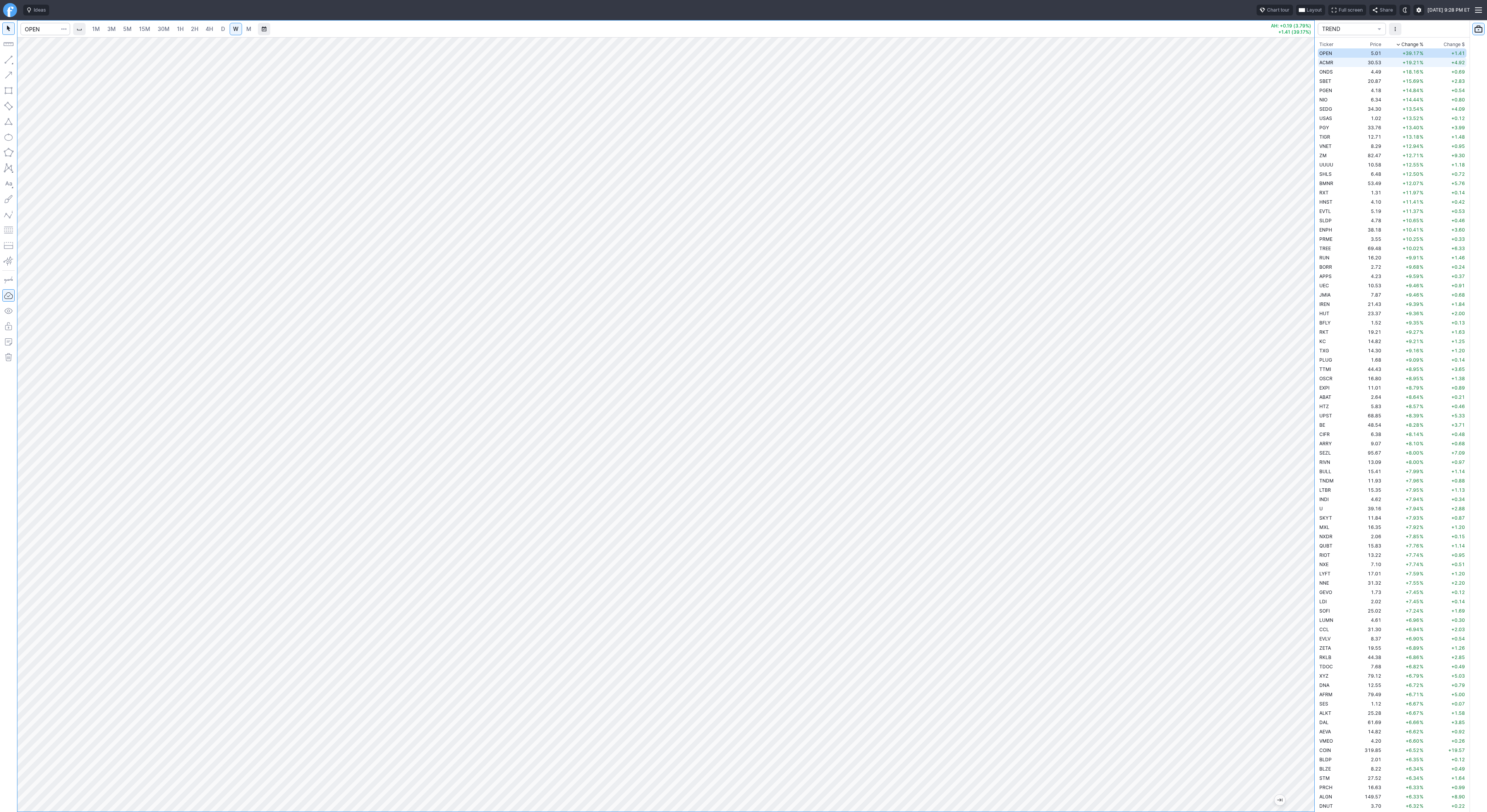
click at [1328, 62] on span "ACMR" at bounding box center [1327, 62] width 14 height 6
click at [1337, 72] on td "ONDS" at bounding box center [1333, 72] width 31 height 9
click at [1332, 78] on td "SBET" at bounding box center [1333, 81] width 31 height 9
click at [2, 65] on button "button" at bounding box center [8, 59] width 12 height 12
click at [6, 62] on button "button" at bounding box center [8, 59] width 12 height 12
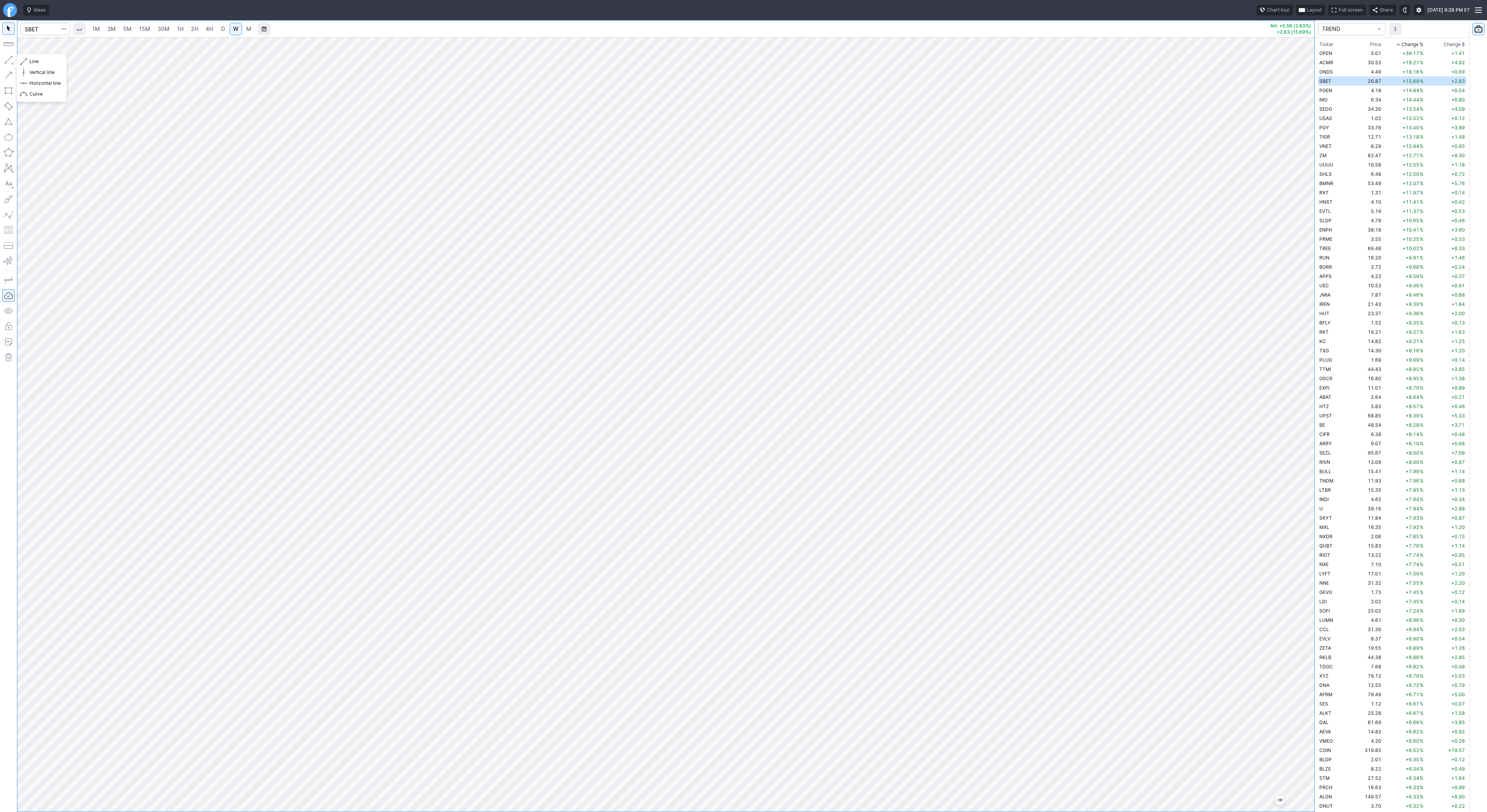
click at [6, 62] on button "button" at bounding box center [8, 59] width 12 height 12
click at [142, 32] on span "15M" at bounding box center [144, 28] width 11 height 6
click at [214, 30] on link "4H" at bounding box center [209, 29] width 14 height 12
click at [223, 25] on span "D" at bounding box center [223, 28] width 4 height 6
click at [208, 28] on span "4H" at bounding box center [209, 28] width 8 height 6
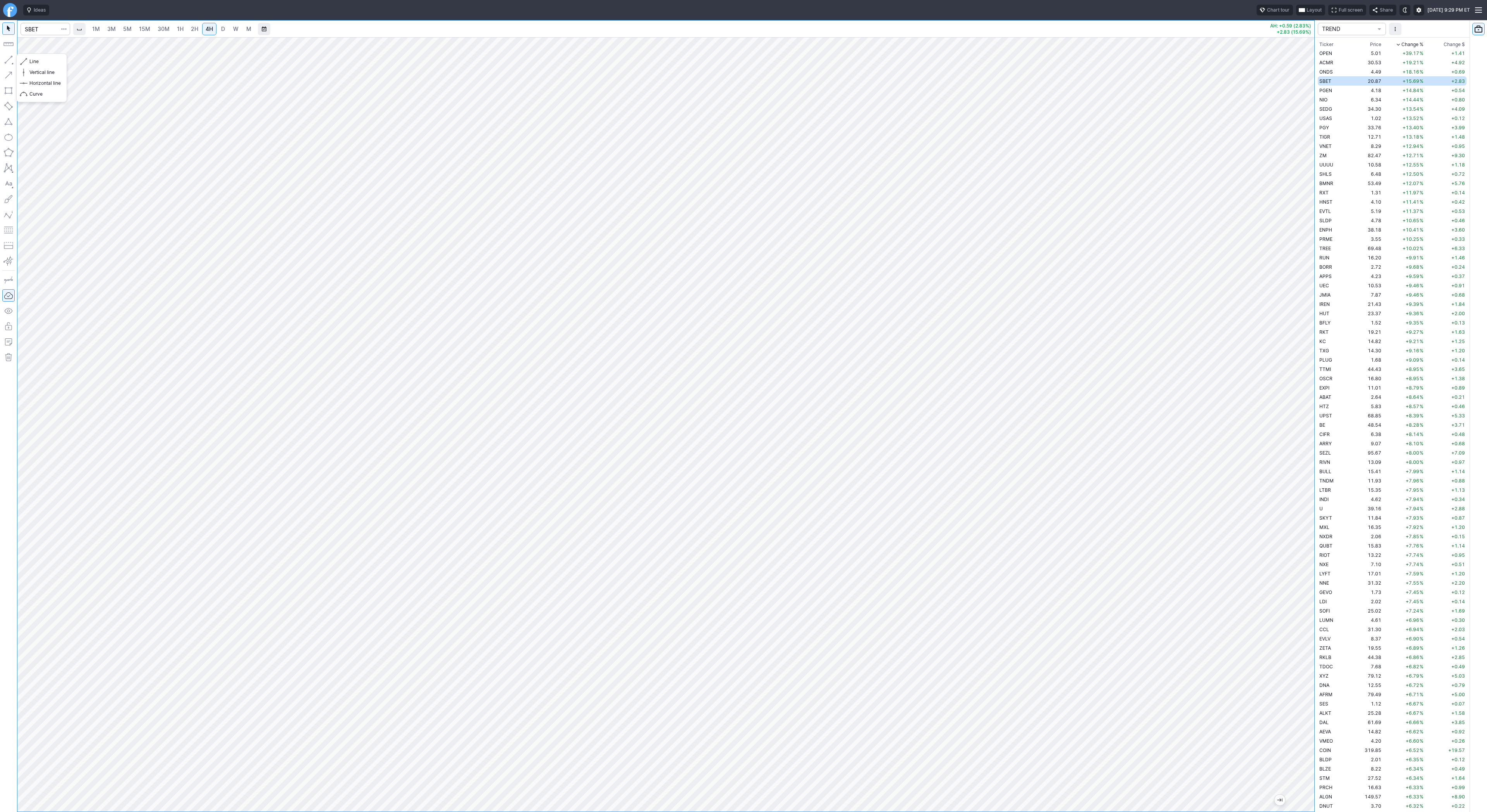
click at [2, 56] on button "button" at bounding box center [8, 59] width 12 height 12
click at [9, 61] on button "button" at bounding box center [8, 59] width 12 height 12
click at [191, 25] on span "2H" at bounding box center [195, 28] width 8 height 6
drag, startPoint x: 1309, startPoint y: 510, endPoint x: 1301, endPoint y: 549, distance: 39.8
click at [1301, 551] on div at bounding box center [1306, 422] width 16 height 755
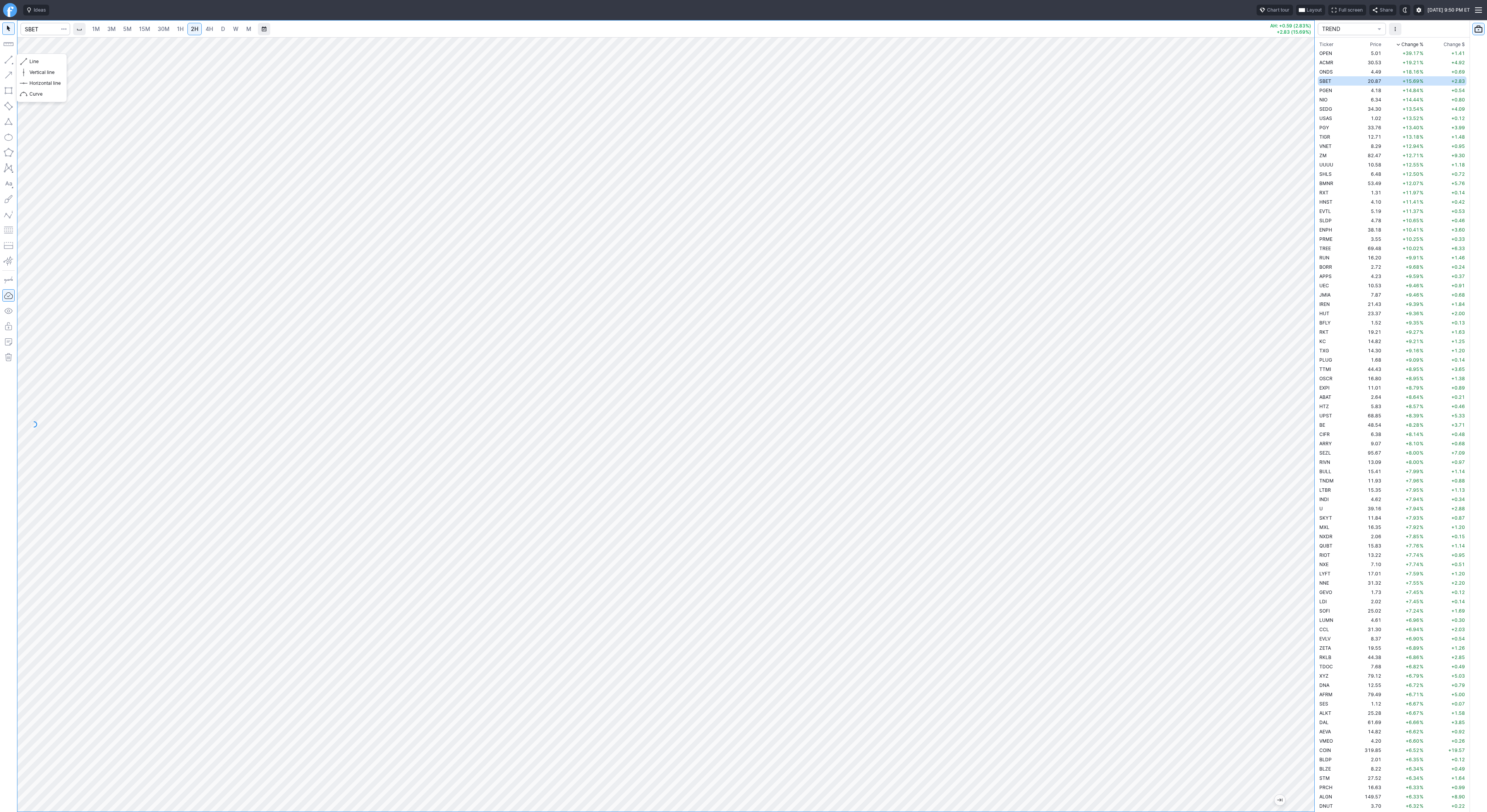
click at [9, 58] on button "button" at bounding box center [8, 59] width 12 height 12
drag, startPoint x: 1307, startPoint y: 468, endPoint x: 1302, endPoint y: 578, distance: 110.1
click at [1306, 583] on div at bounding box center [1306, 422] width 16 height 755
click at [1333, 89] on td "PGEN" at bounding box center [1333, 90] width 31 height 9
click at [224, 28] on span "D" at bounding box center [223, 29] width 5 height 8
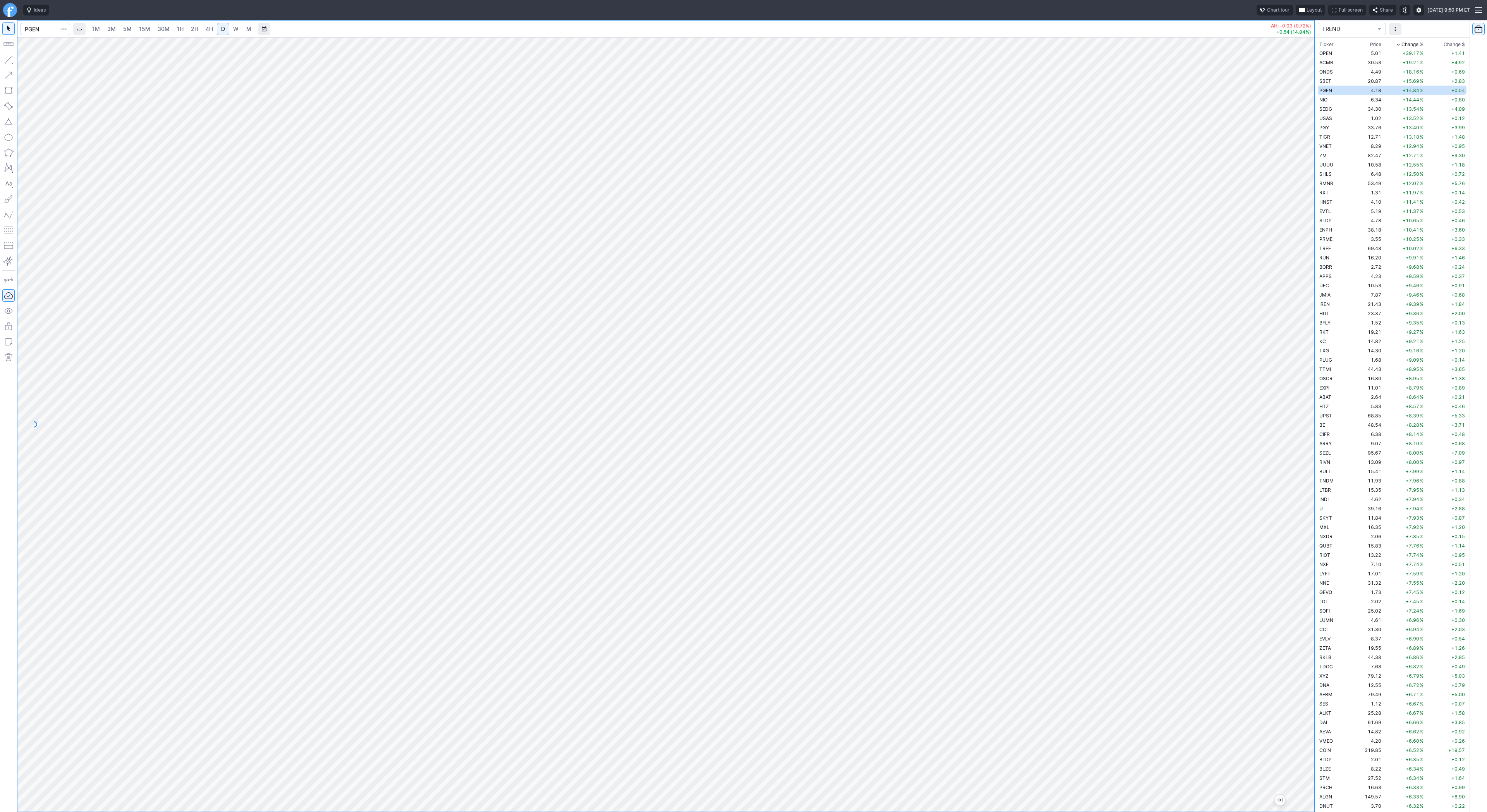
drag, startPoint x: 1310, startPoint y: 252, endPoint x: 1299, endPoint y: 380, distance: 128.5
click at [1309, 396] on div at bounding box center [1306, 422] width 16 height 755
click at [233, 29] on span "W" at bounding box center [236, 28] width 5 height 6
click at [1324, 97] on span "NIO" at bounding box center [1324, 100] width 8 height 6
click at [1346, 109] on td "SEDG" at bounding box center [1333, 108] width 31 height 9
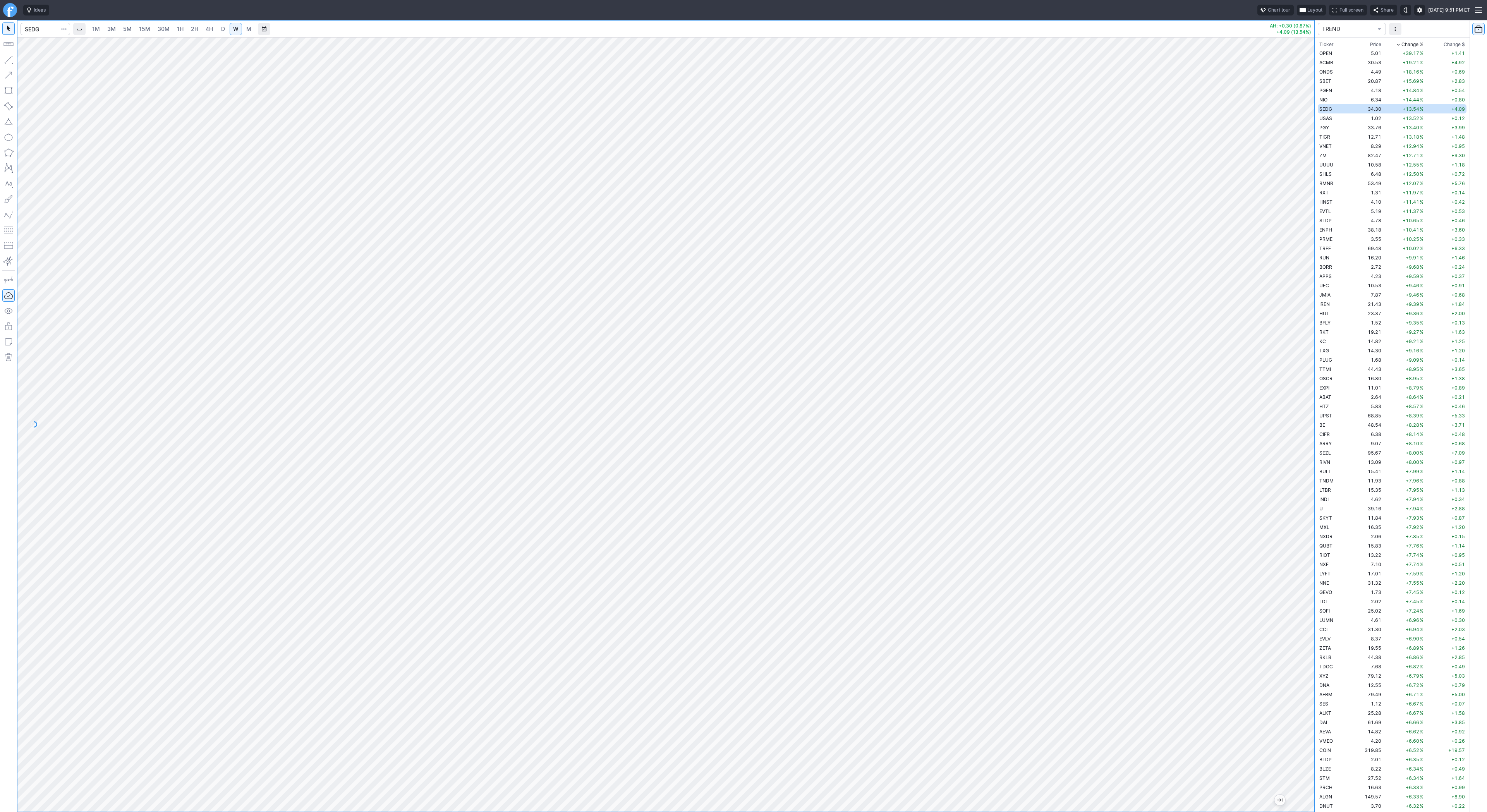
drag, startPoint x: 1306, startPoint y: 390, endPoint x: 1311, endPoint y: 468, distance: 78.2
click at [1312, 470] on div at bounding box center [1306, 422] width 16 height 755
drag, startPoint x: 1300, startPoint y: 464, endPoint x: 1298, endPoint y: 364, distance: 100.0
click at [1299, 364] on div at bounding box center [1306, 422] width 16 height 755
click at [1329, 118] on span "USAS" at bounding box center [1326, 118] width 13 height 6
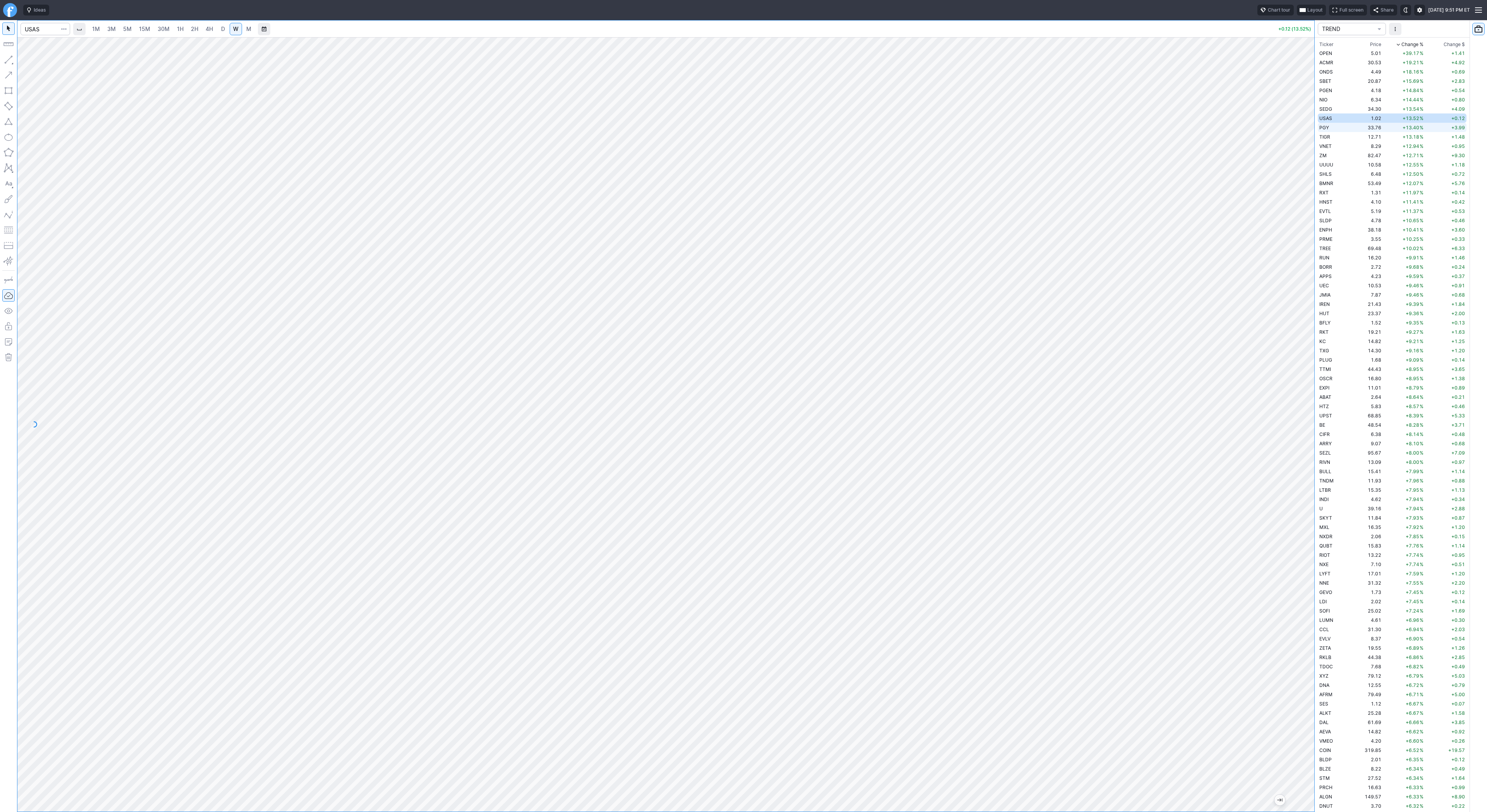
click at [1322, 127] on span "PGY" at bounding box center [1324, 128] width 10 height 6
click at [28, 62] on button "Line" at bounding box center [42, 61] width 45 height 11
click at [6, 59] on button "button" at bounding box center [8, 59] width 12 height 12
drag, startPoint x: 42, startPoint y: 61, endPoint x: 55, endPoint y: 90, distance: 31.8
click at [42, 65] on span "Line" at bounding box center [45, 61] width 31 height 8
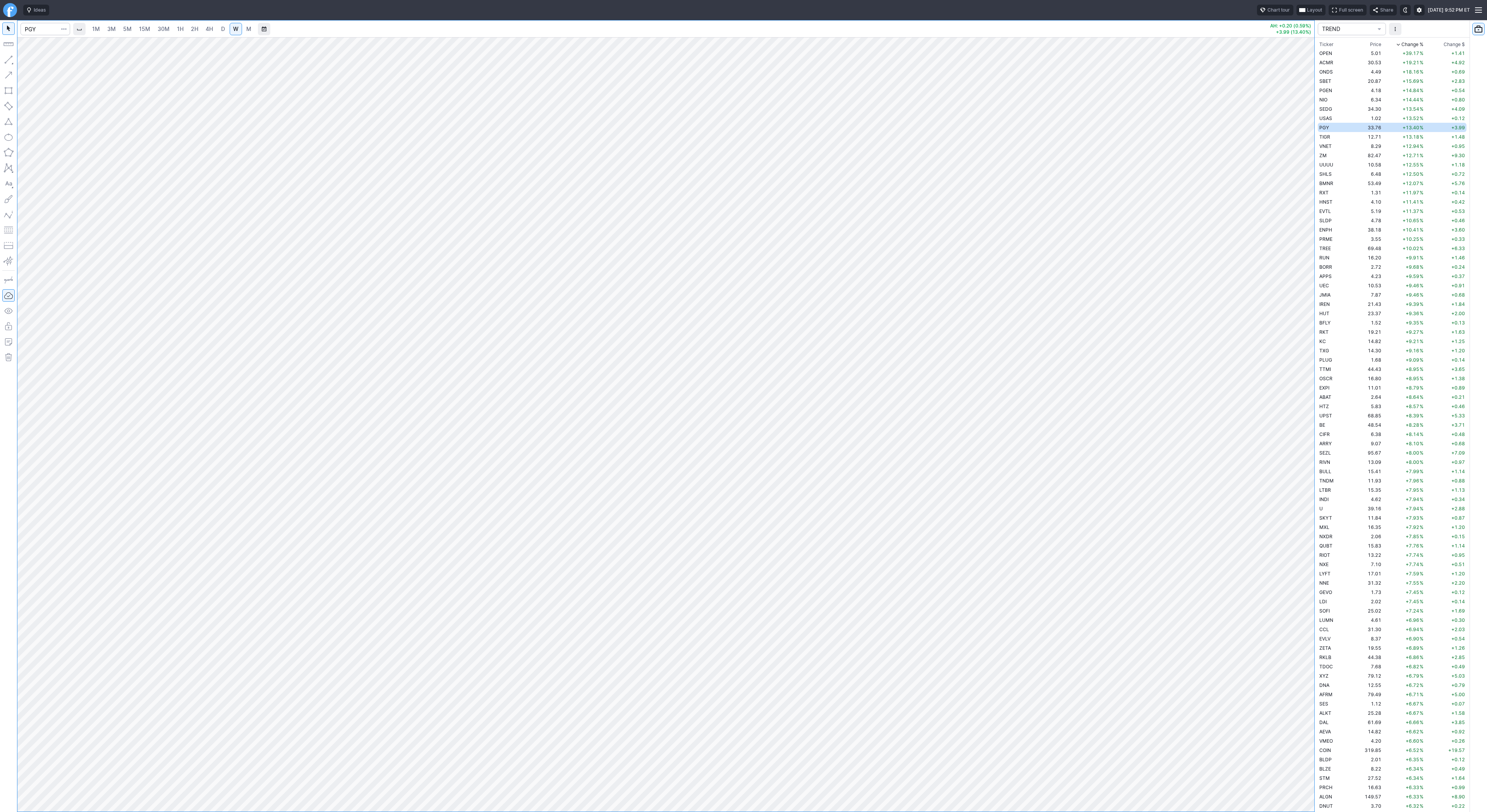
click at [222, 32] on span "D" at bounding box center [223, 28] width 4 height 6
click at [230, 27] on link "W" at bounding box center [236, 29] width 12 height 12
click at [218, 28] on link "D" at bounding box center [223, 29] width 12 height 12
drag, startPoint x: 1307, startPoint y: 539, endPoint x: 1298, endPoint y: 580, distance: 42.0
click at [1298, 580] on div at bounding box center [1306, 422] width 16 height 755
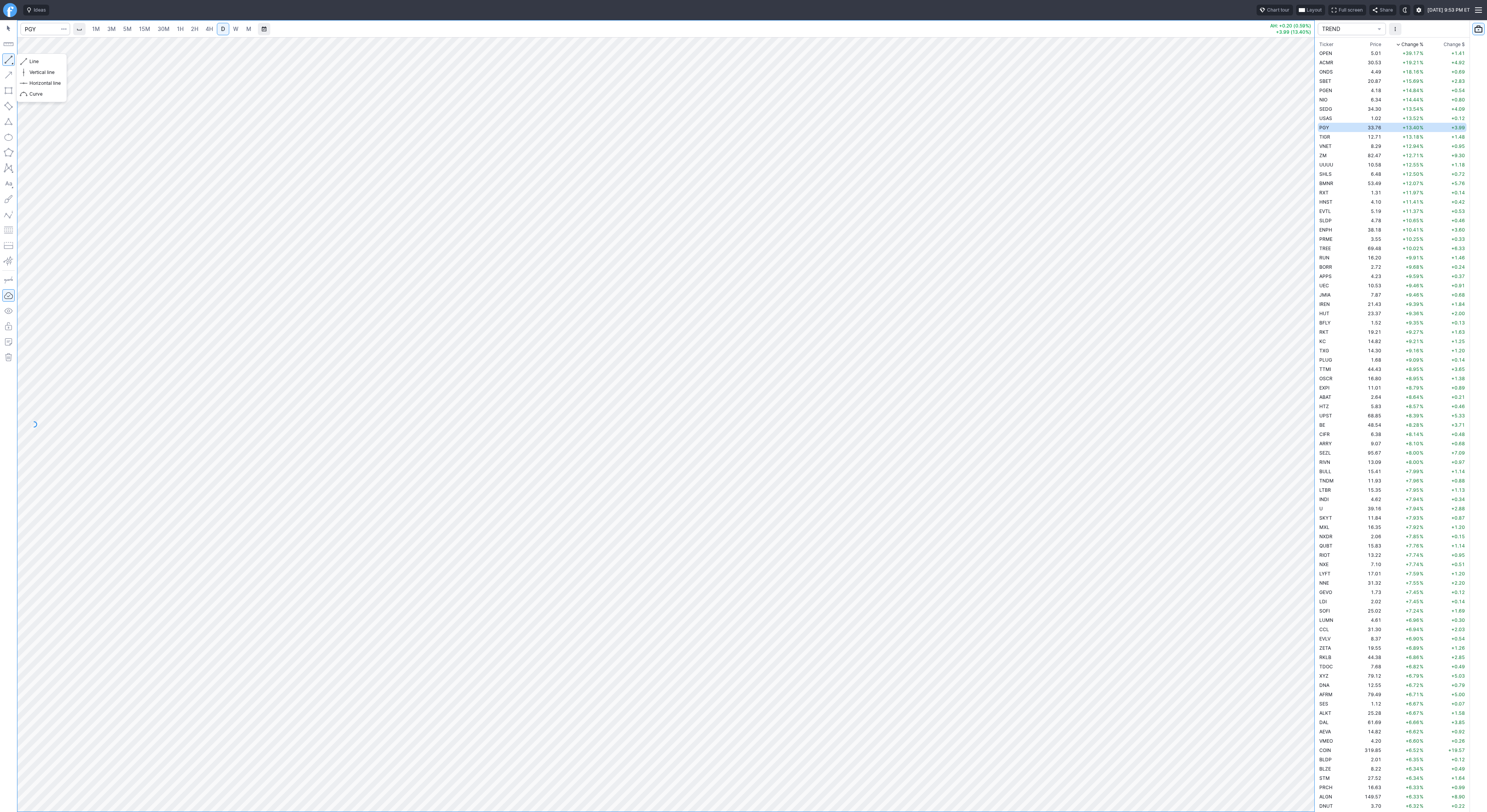
click at [8, 60] on button "button" at bounding box center [8, 59] width 12 height 12
click at [9, 58] on button "button" at bounding box center [8, 59] width 12 height 12
click at [10, 60] on button "button" at bounding box center [8, 59] width 12 height 12
drag, startPoint x: 38, startPoint y: 63, endPoint x: 42, endPoint y: 89, distance: 26.3
click at [37, 68] on div "Line Vertical line Horizontal line Curve" at bounding box center [42, 77] width 45 height 43
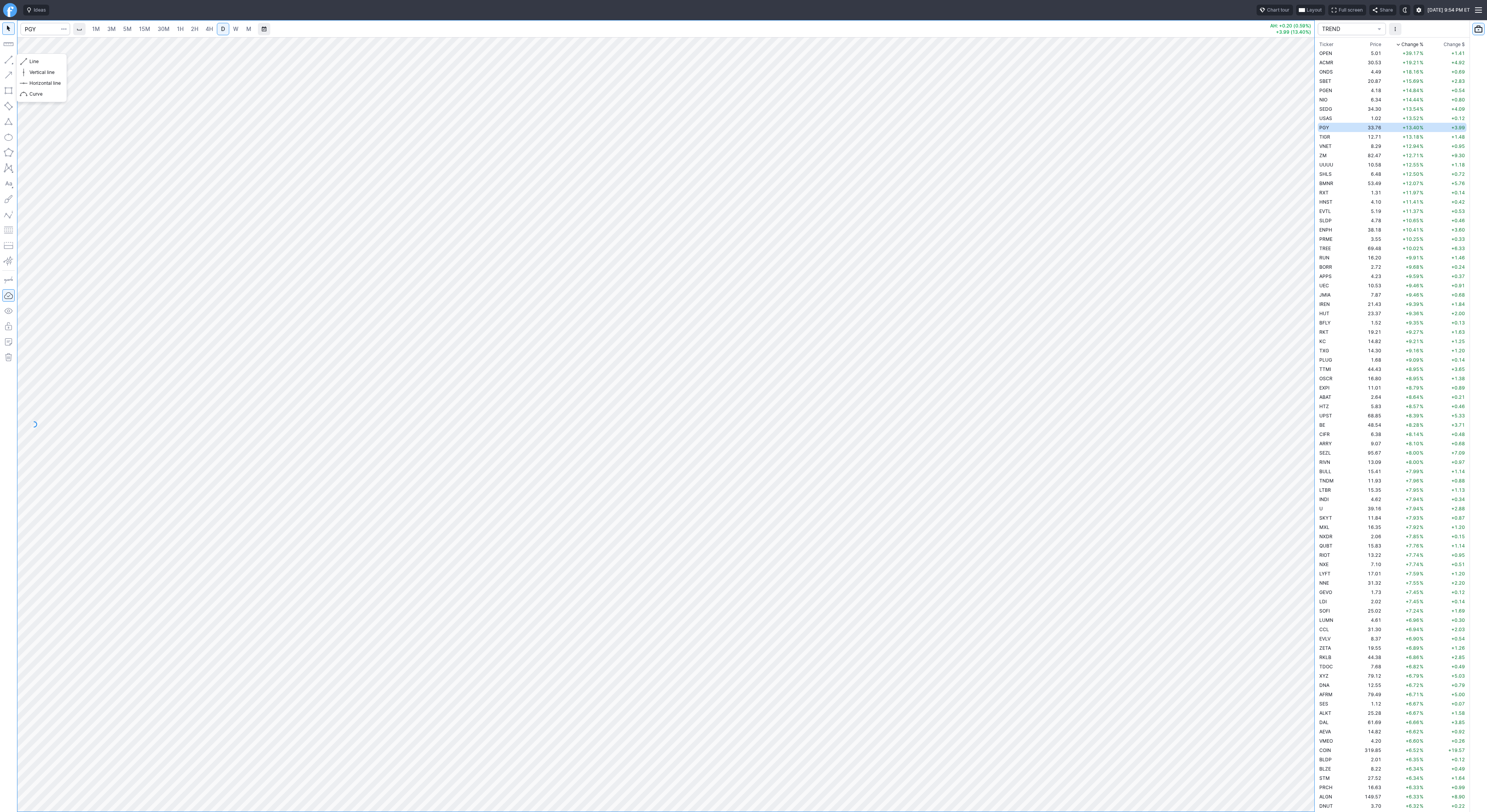
click at [8, 62] on button "button" at bounding box center [8, 59] width 12 height 12
drag, startPoint x: 6, startPoint y: 57, endPoint x: 28, endPoint y: 85, distance: 35.6
click at [6, 57] on button "button" at bounding box center [8, 59] width 12 height 12
click at [1331, 137] on td "TIGR" at bounding box center [1333, 137] width 31 height 9
click at [1333, 129] on td "PGY" at bounding box center [1333, 128] width 31 height 9
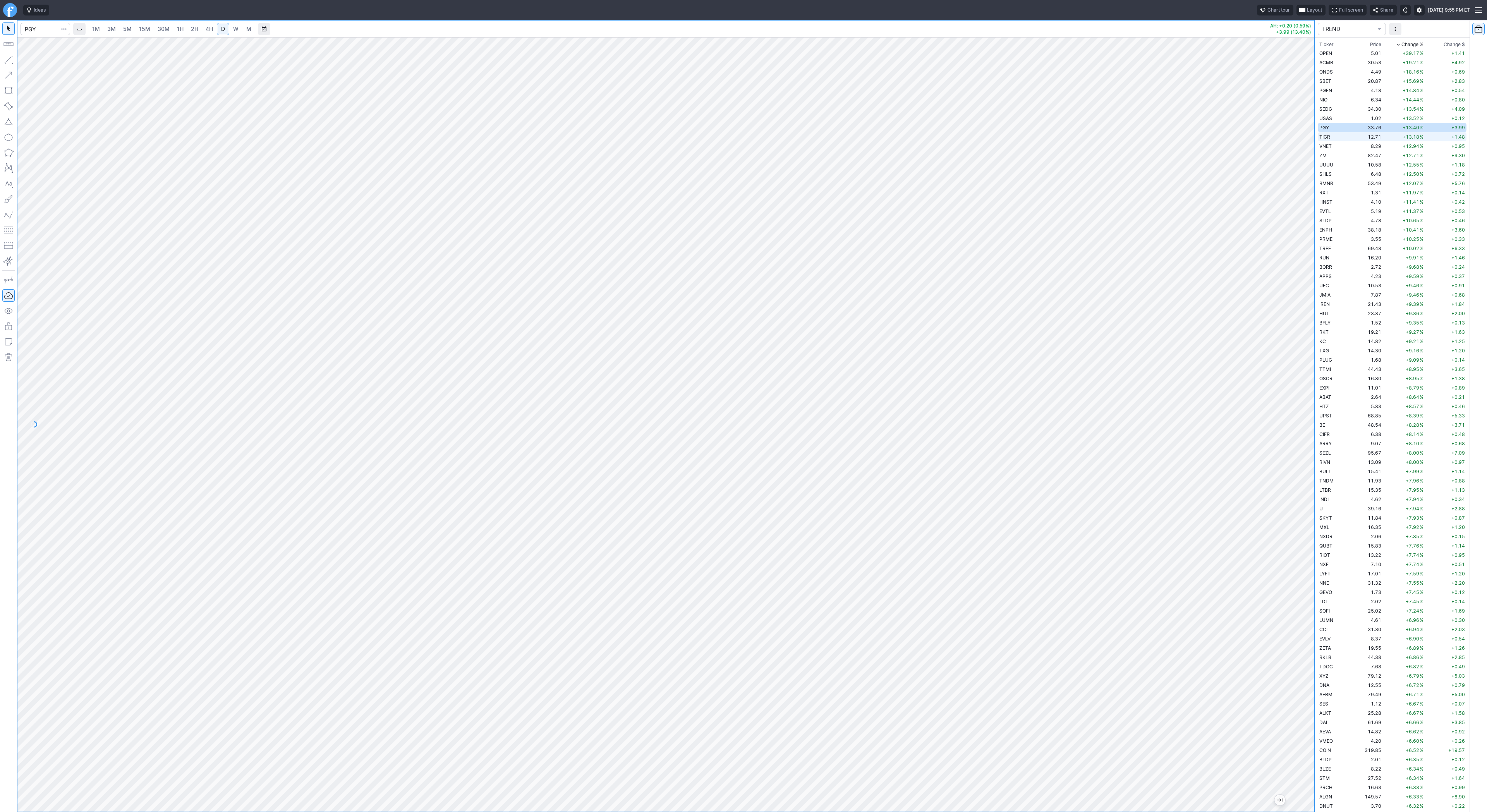
click at [1349, 132] on td "12.71" at bounding box center [1366, 137] width 34 height 9
click at [235, 29] on span "W" at bounding box center [236, 28] width 5 height 6
click at [1340, 144] on td "VNET" at bounding box center [1333, 146] width 31 height 9
click at [12, 58] on button "button" at bounding box center [8, 59] width 12 height 12
drag, startPoint x: 10, startPoint y: 60, endPoint x: 13, endPoint y: 76, distance: 16.3
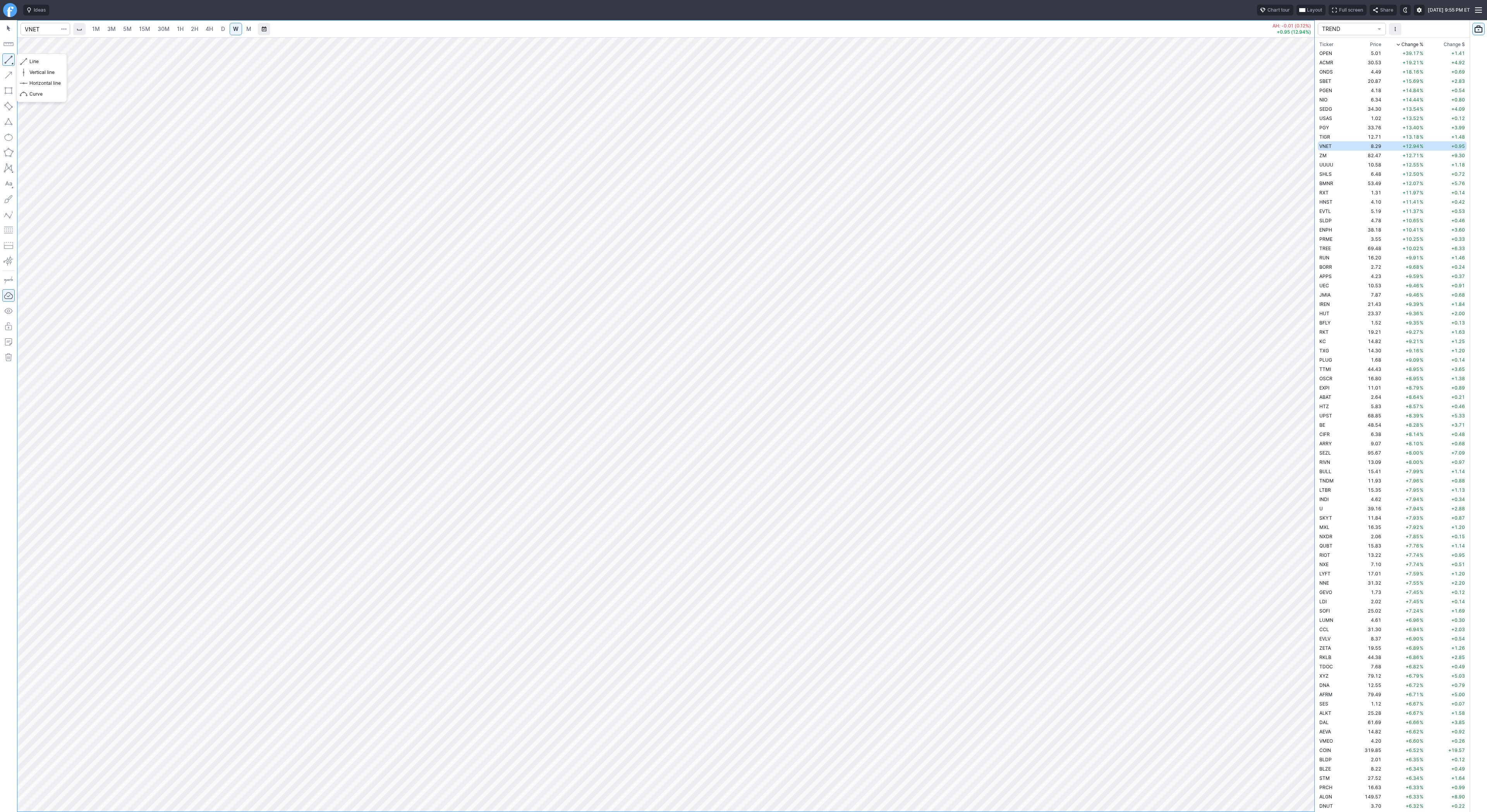
click at [9, 62] on button "button" at bounding box center [8, 59] width 12 height 12
click at [1340, 156] on td "ZM" at bounding box center [1333, 155] width 31 height 9
drag, startPoint x: 1306, startPoint y: 679, endPoint x: 1309, endPoint y: 502, distance: 177.0
click at [1309, 502] on div at bounding box center [1306, 422] width 16 height 755
click at [5, 58] on button "button" at bounding box center [8, 59] width 12 height 12
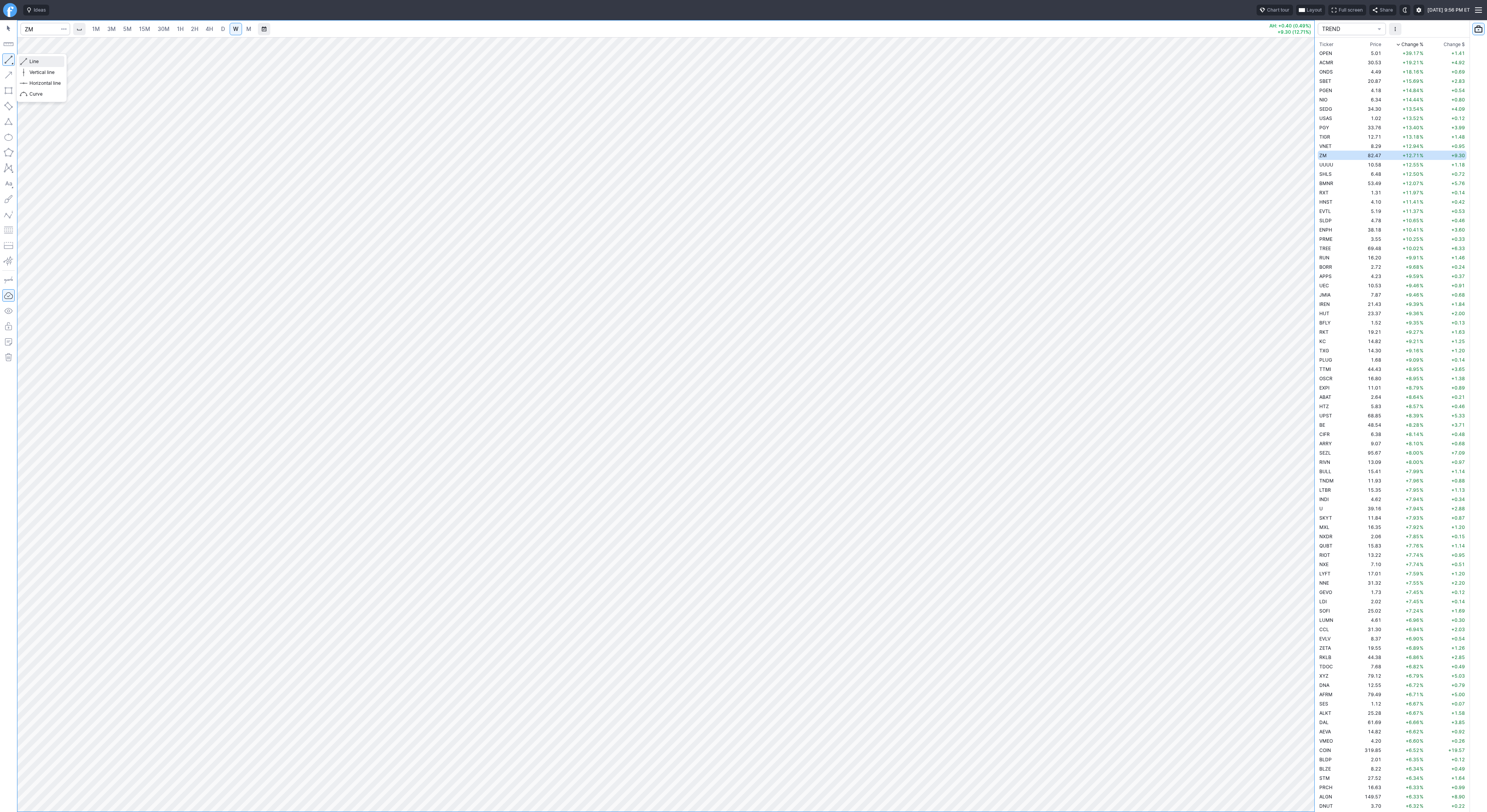
click at [31, 62] on span "Line" at bounding box center [45, 61] width 31 height 8
click at [1336, 166] on td "UUUU" at bounding box center [1333, 164] width 31 height 9
drag, startPoint x: 1310, startPoint y: 369, endPoint x: 1304, endPoint y: 523, distance: 154.1
click at [1305, 525] on div at bounding box center [1306, 422] width 16 height 755
click at [12, 61] on button "button" at bounding box center [8, 59] width 12 height 12
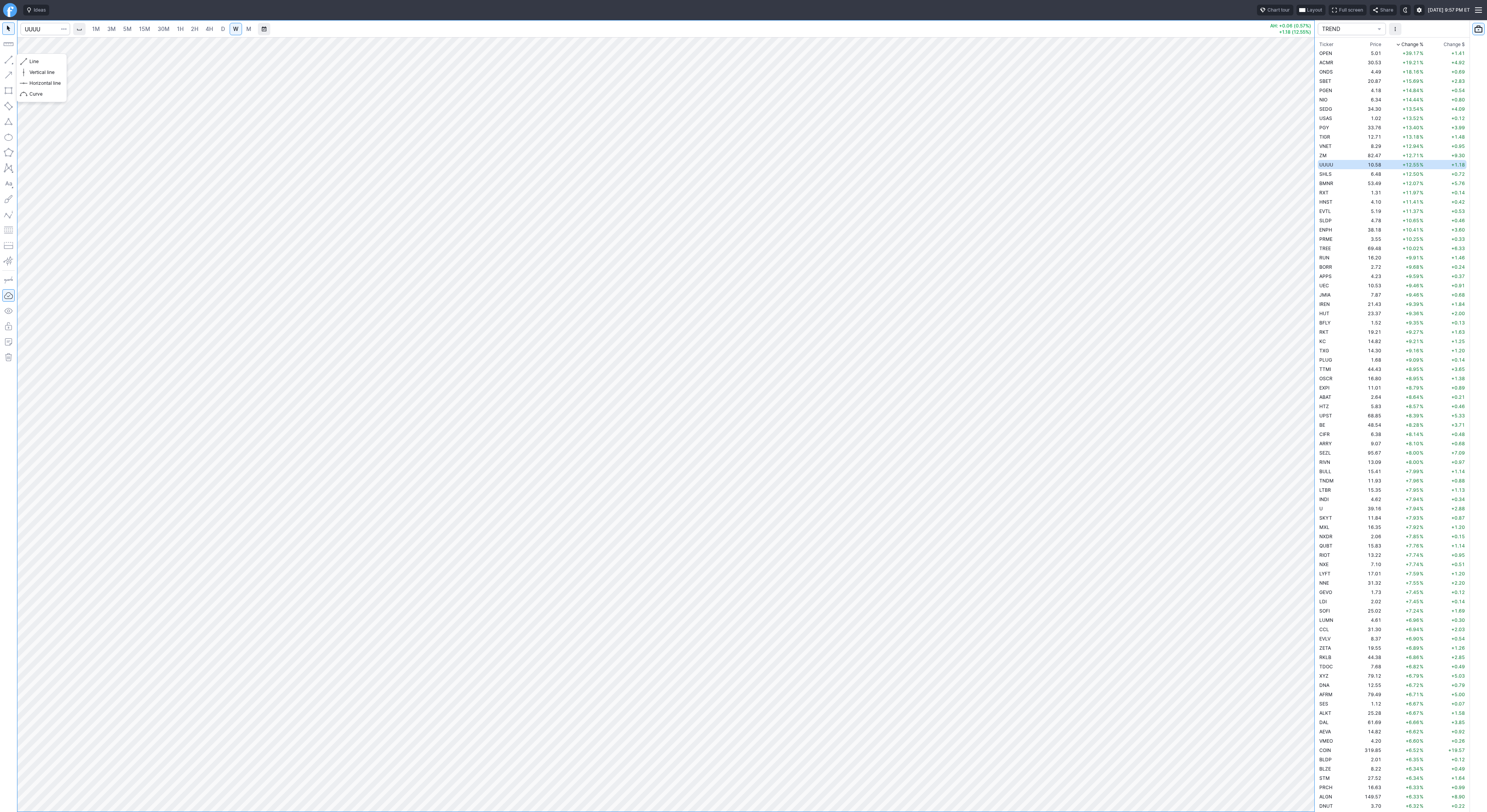
drag, startPoint x: 9, startPoint y: 57, endPoint x: 28, endPoint y: 99, distance: 46.1
click at [9, 59] on button "button" at bounding box center [8, 59] width 12 height 12
drag, startPoint x: 1309, startPoint y: 657, endPoint x: 1336, endPoint y: 510, distance: 149.5
click at [1336, 510] on div "1M 3M 5M 15M 30M 1H 2H 4H D W M AH: +0.06 (0.57%) +1.18 (12.55%) TREND Ticker P…" at bounding box center [744, 416] width 1487 height 792
drag, startPoint x: 35, startPoint y: 63, endPoint x: 41, endPoint y: 74, distance: 12.5
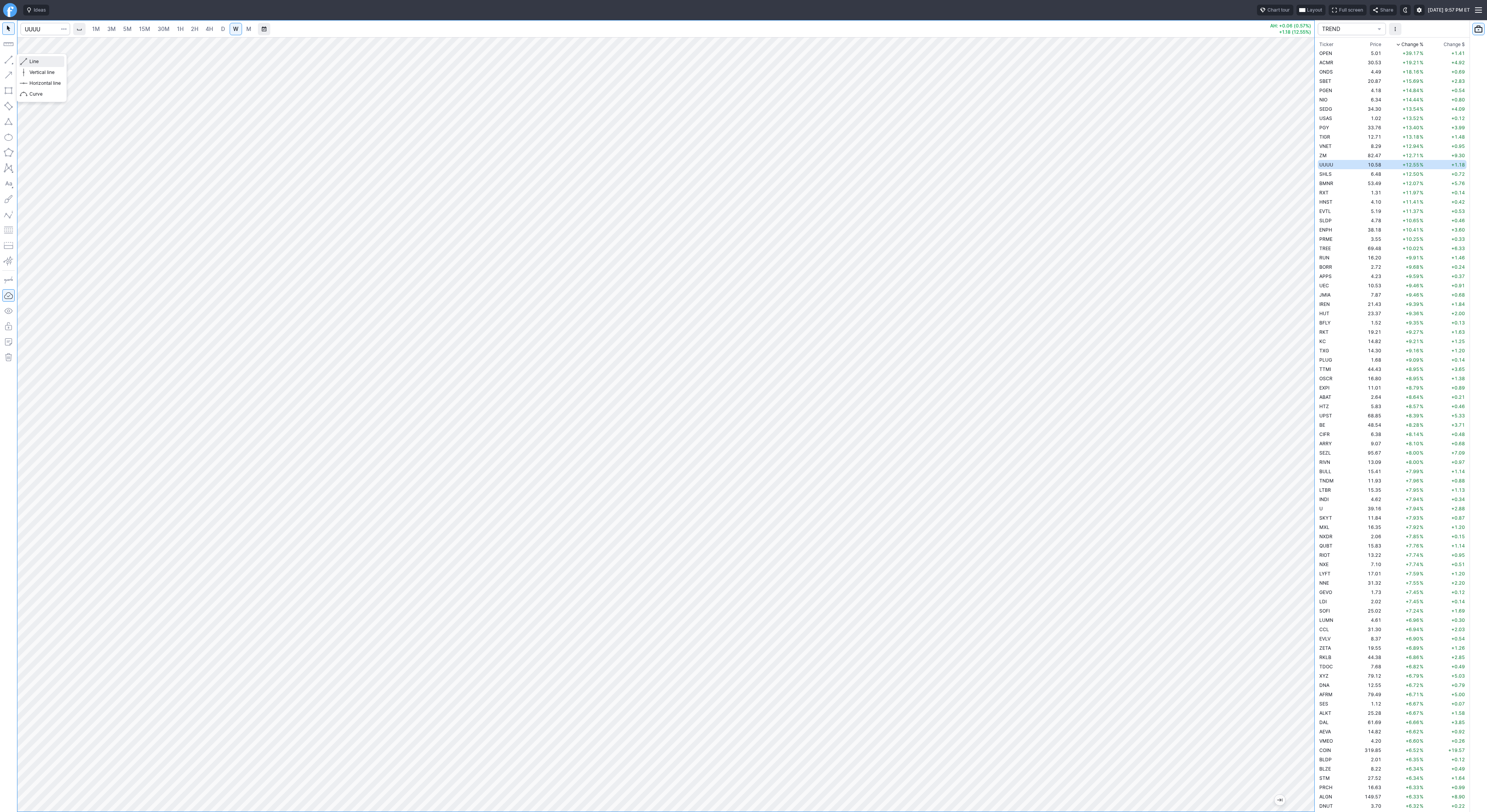
click at [35, 63] on span "Line" at bounding box center [45, 61] width 31 height 8
click at [10, 59] on button "button" at bounding box center [8, 59] width 12 height 12
drag, startPoint x: 35, startPoint y: 63, endPoint x: 48, endPoint y: 99, distance: 38.3
click at [36, 71] on div "Line Vertical line Horizontal line Curve" at bounding box center [42, 77] width 45 height 43
click at [9, 61] on button "button" at bounding box center [8, 59] width 12 height 12
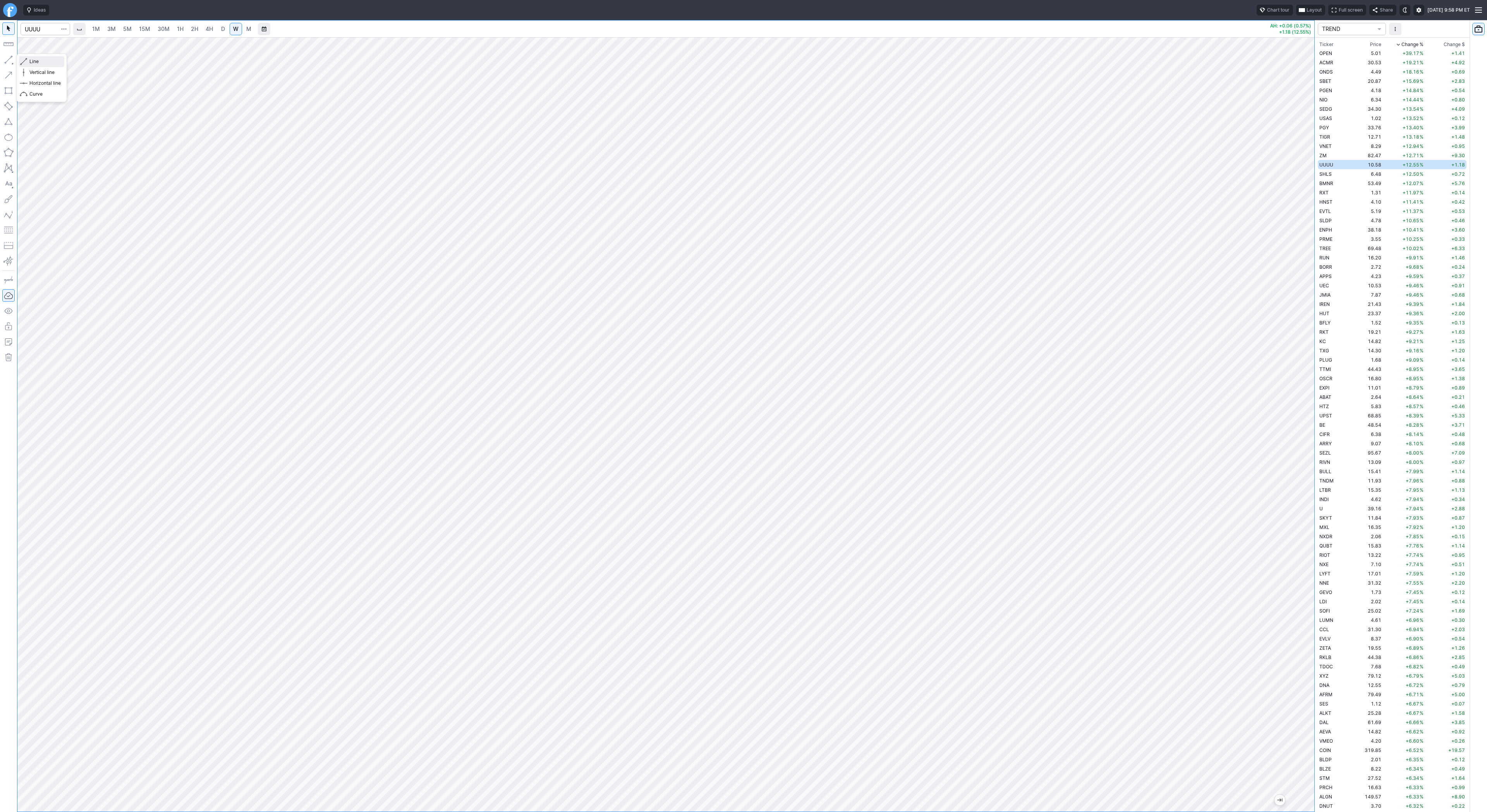
click at [32, 59] on span "Line" at bounding box center [45, 61] width 31 height 8
click at [13, 58] on button "button" at bounding box center [8, 59] width 12 height 12
click at [3, 57] on button "button" at bounding box center [8, 59] width 12 height 12
drag, startPoint x: 9, startPoint y: 58, endPoint x: 17, endPoint y: 83, distance: 26.2
click at [9, 60] on button "button" at bounding box center [8, 59] width 12 height 12
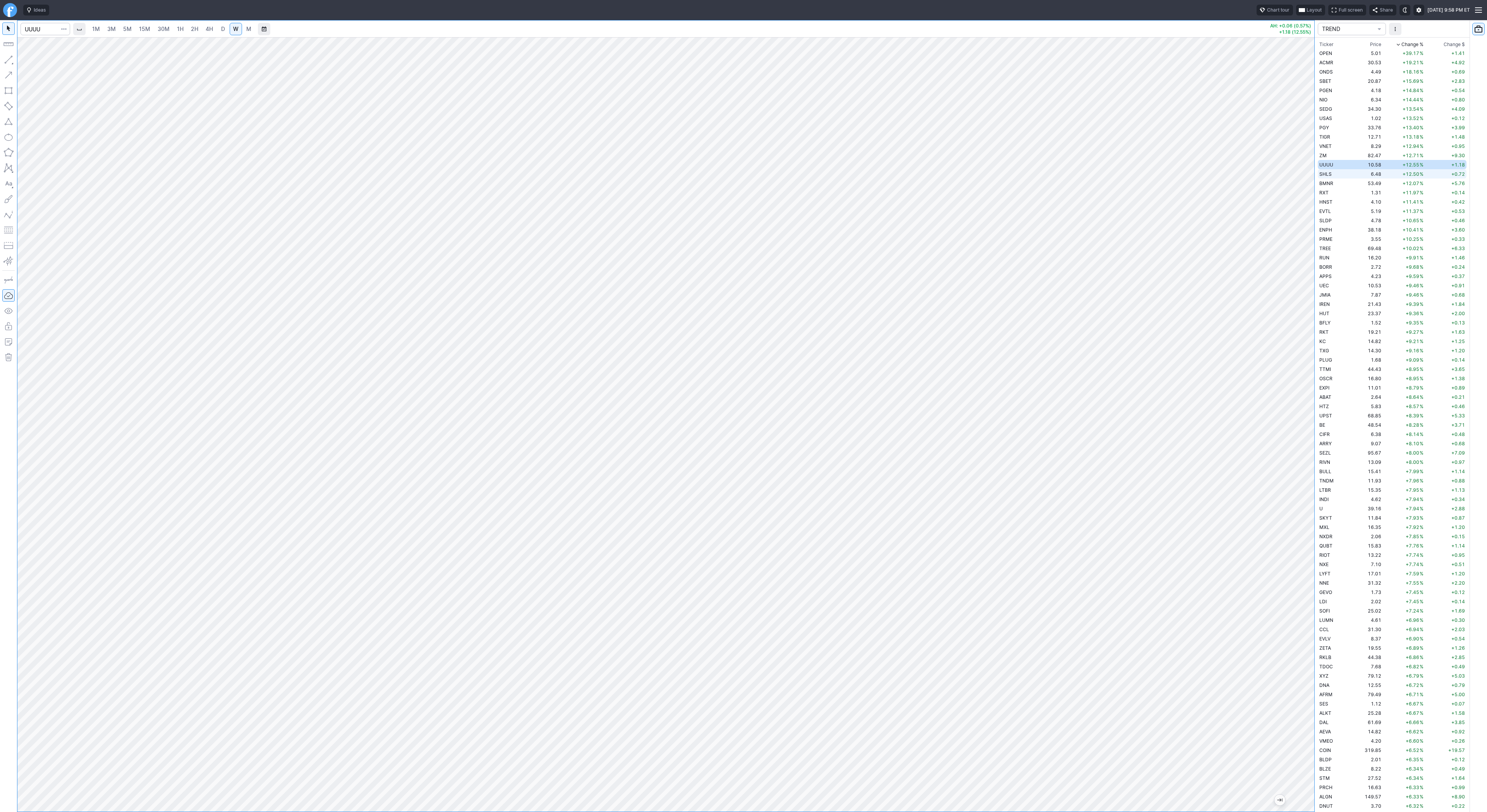
click at [1328, 173] on span "SHLS" at bounding box center [1325, 174] width 12 height 6
click at [8, 58] on button "button" at bounding box center [8, 59] width 12 height 12
click at [1332, 182] on span "BMNR" at bounding box center [1327, 184] width 14 height 6
drag, startPoint x: 5, startPoint y: 55, endPoint x: 10, endPoint y: 77, distance: 22.6
click at [5, 59] on button "button" at bounding box center [8, 59] width 12 height 12
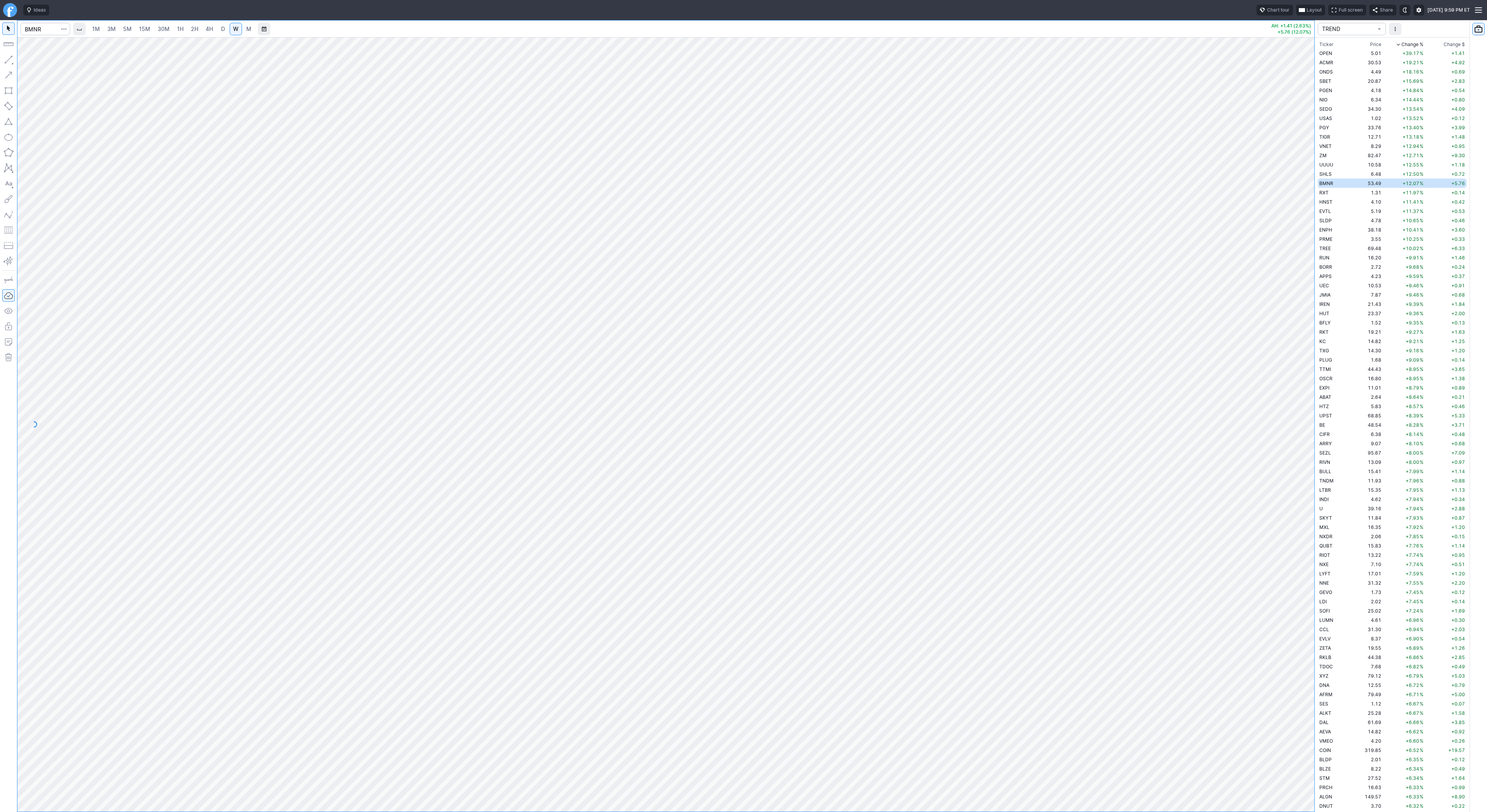
click at [8, 59] on button "button" at bounding box center [8, 59] width 12 height 12
click at [1329, 191] on td "RXT" at bounding box center [1333, 192] width 31 height 9
drag, startPoint x: 43, startPoint y: 61, endPoint x: 48, endPoint y: 76, distance: 15.8
click at [43, 62] on span "Line" at bounding box center [45, 61] width 31 height 8
drag, startPoint x: 8, startPoint y: 61, endPoint x: 10, endPoint y: 65, distance: 4.5
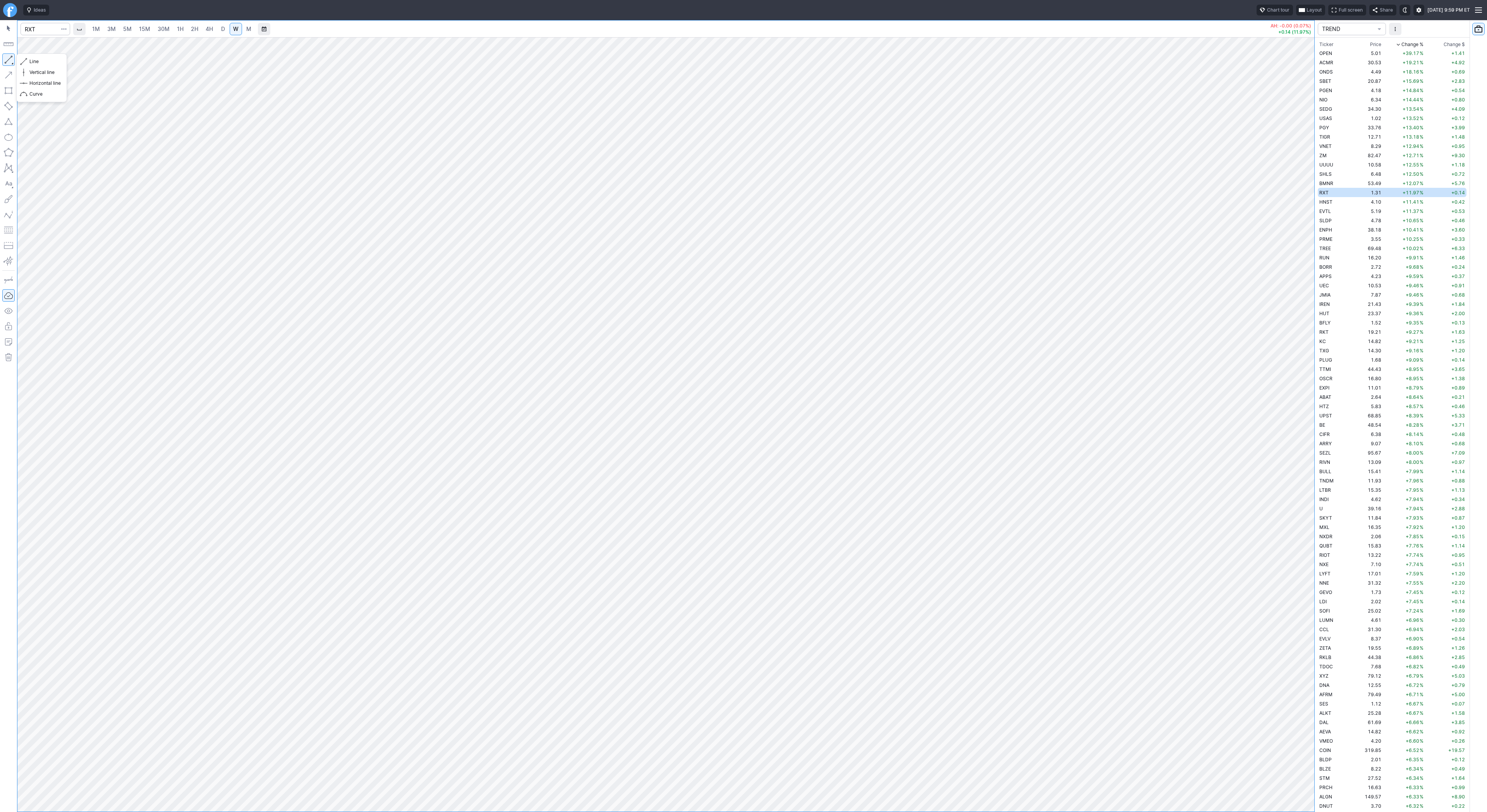
click at [9, 63] on button "button" at bounding box center [8, 59] width 12 height 12
drag, startPoint x: 8, startPoint y: 59, endPoint x: 24, endPoint y: 88, distance: 33.1
click at [8, 61] on button "button" at bounding box center [8, 59] width 12 height 12
drag, startPoint x: 37, startPoint y: 60, endPoint x: 50, endPoint y: 73, distance: 18.4
click at [37, 61] on span "Line" at bounding box center [45, 61] width 31 height 8
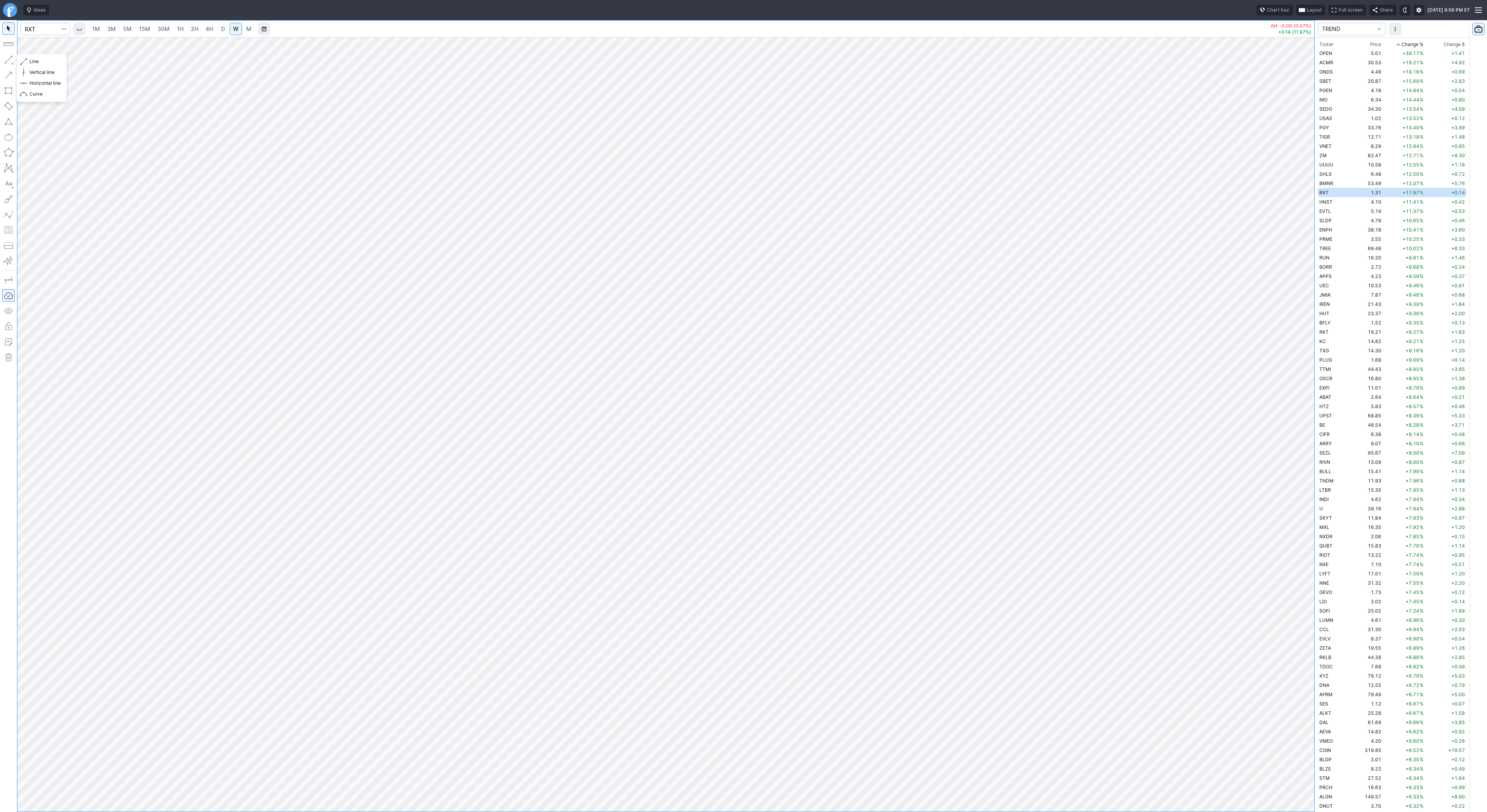
drag, startPoint x: 11, startPoint y: 63, endPoint x: 24, endPoint y: 93, distance: 32.7
click at [10, 63] on button "button" at bounding box center [8, 59] width 12 height 12
click at [1343, 198] on td "HNST" at bounding box center [1333, 201] width 31 height 9
drag, startPoint x: 8, startPoint y: 58, endPoint x: 16, endPoint y: 87, distance: 30.1
click at [8, 59] on button "button" at bounding box center [8, 59] width 12 height 12
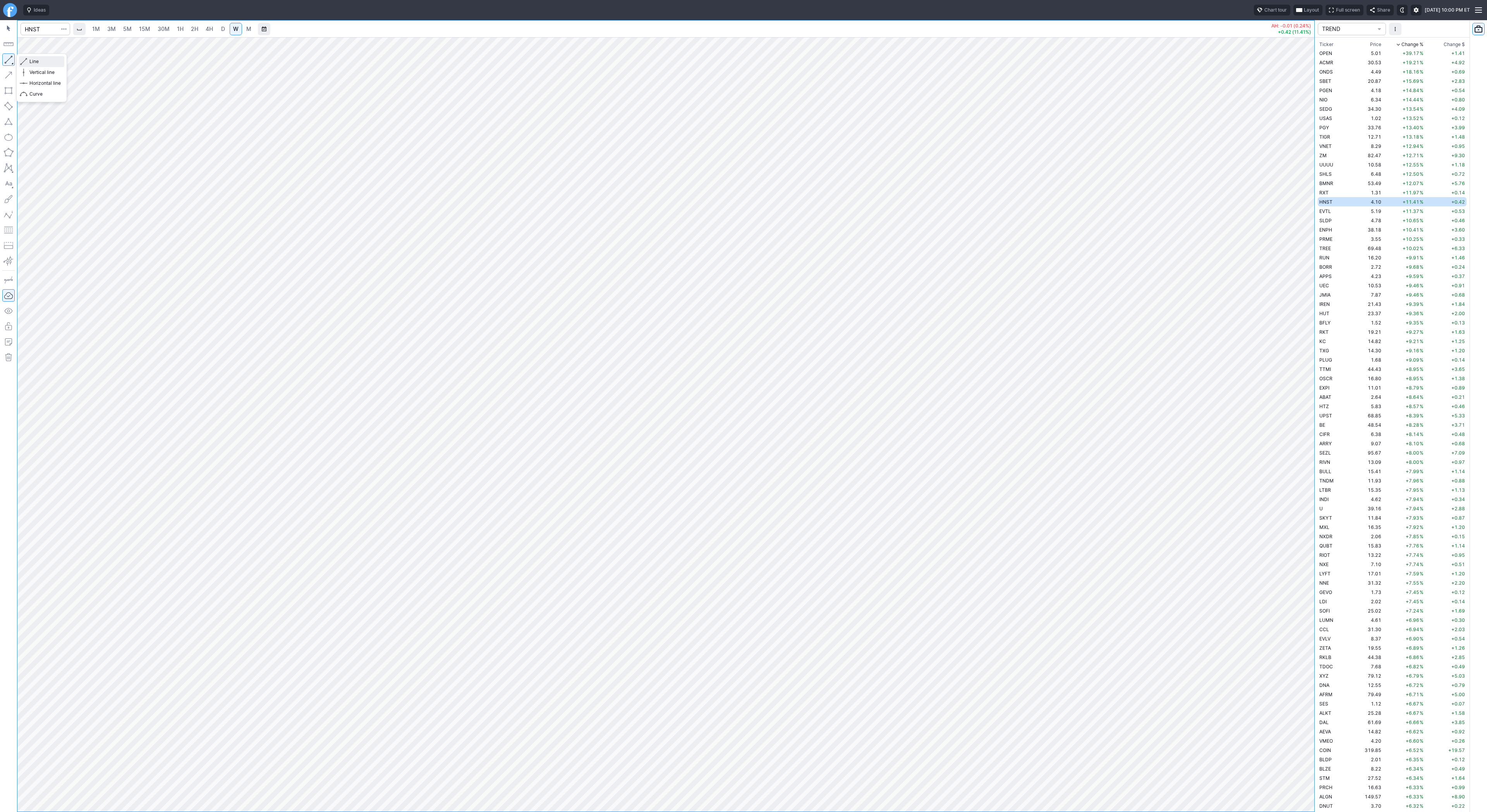
drag, startPoint x: 34, startPoint y: 59, endPoint x: 42, endPoint y: 80, distance: 22.5
click at [34, 61] on span "Line" at bounding box center [45, 61] width 31 height 8
click at [1333, 211] on td "EVTL" at bounding box center [1333, 211] width 31 height 9
click at [1345, 219] on td "SLDP" at bounding box center [1333, 220] width 31 height 9
click at [5, 63] on button "button" at bounding box center [8, 59] width 12 height 12
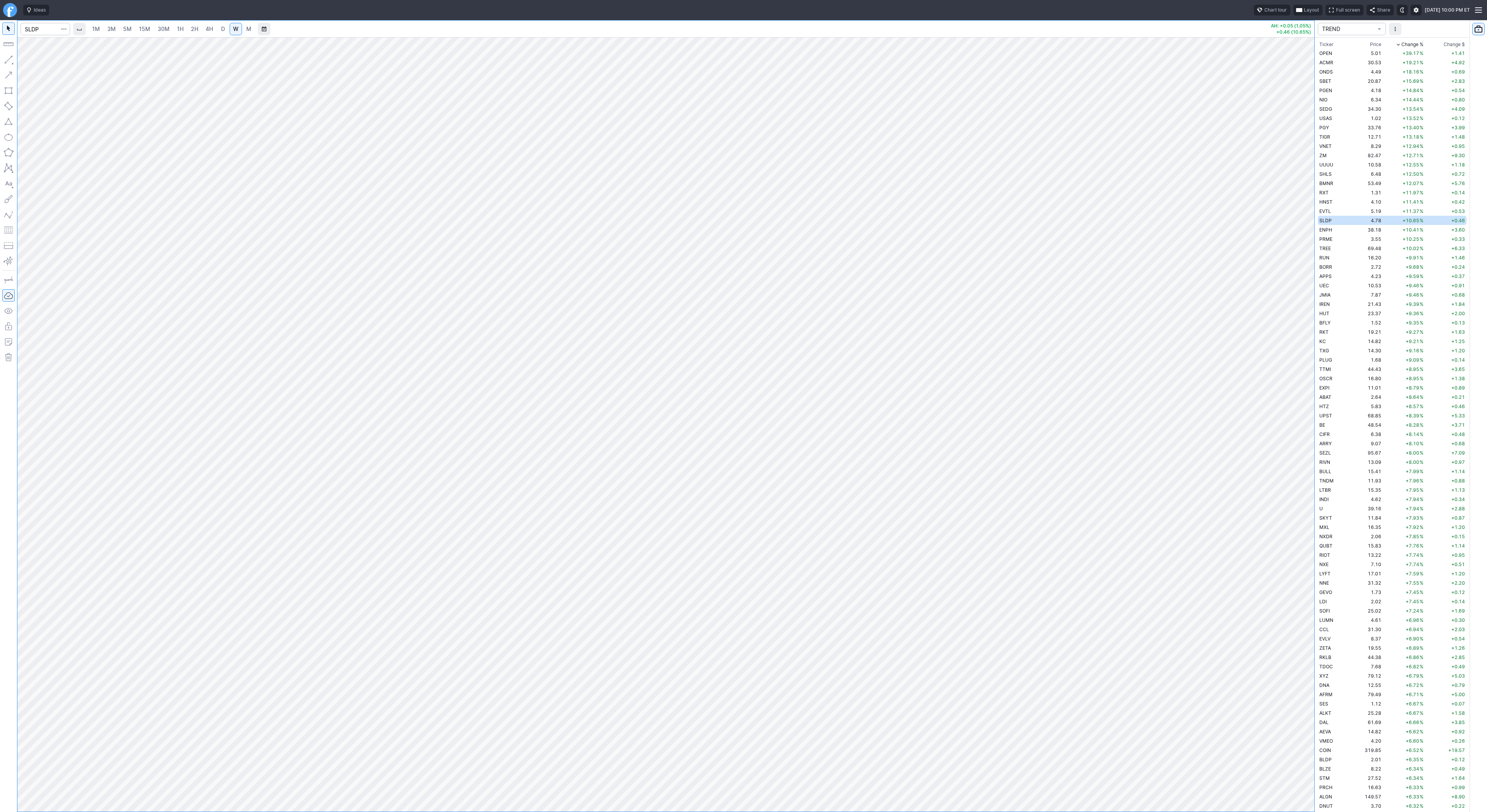
drag, startPoint x: 11, startPoint y: 58, endPoint x: 10, endPoint y: 73, distance: 15.0
click at [11, 59] on button "button" at bounding box center [8, 59] width 12 height 12
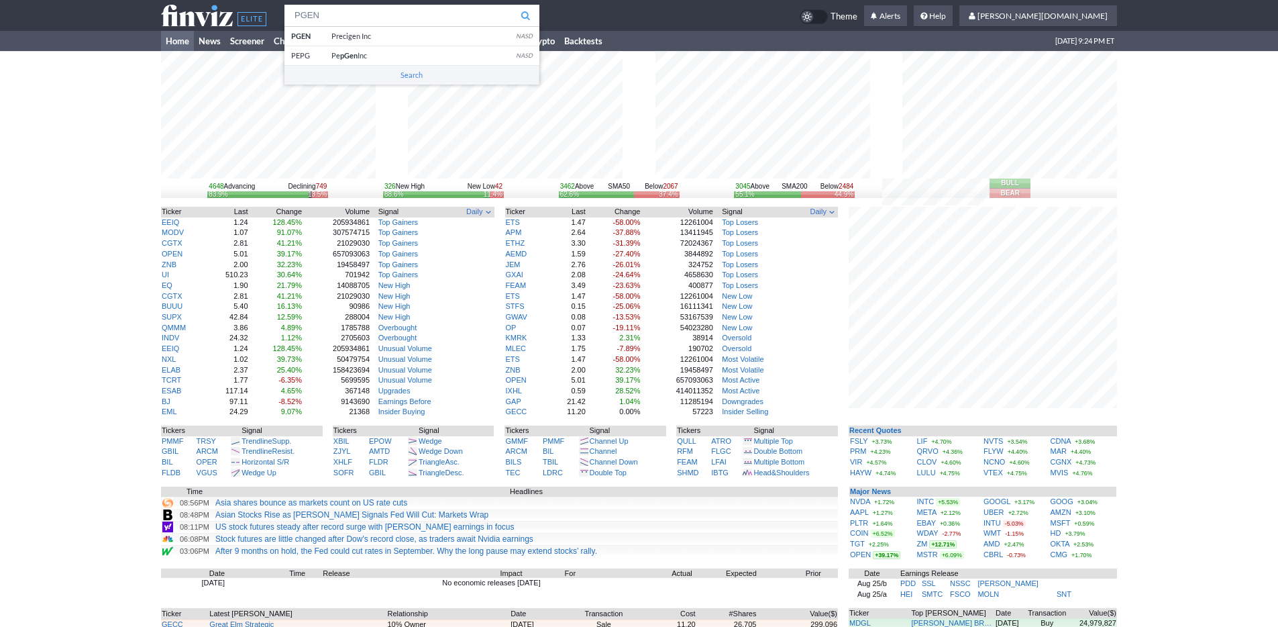
type input "PGEN"
